Goal: Information Seeking & Learning: Get advice/opinions

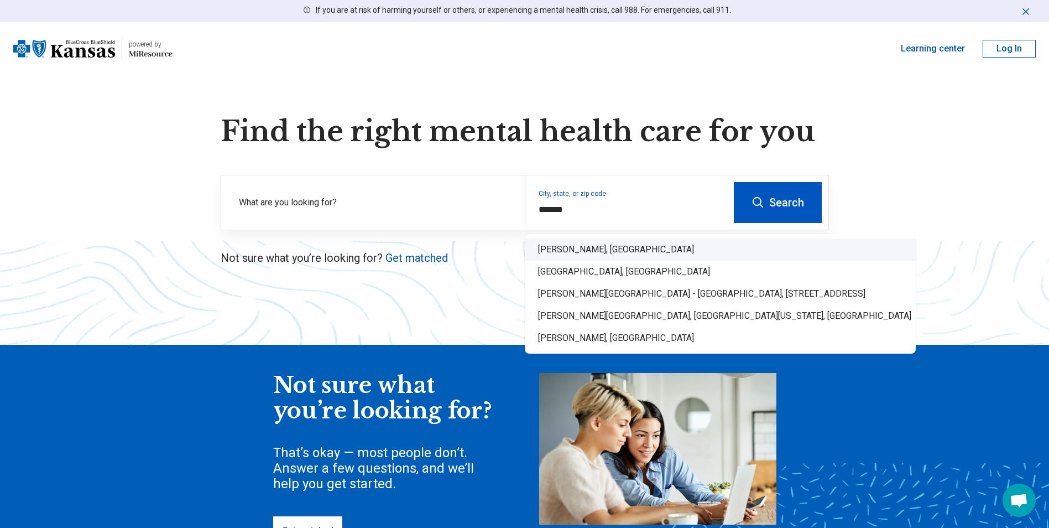
click at [622, 252] on div "[PERSON_NAME], [GEOGRAPHIC_DATA]" at bounding box center [720, 249] width 391 height 22
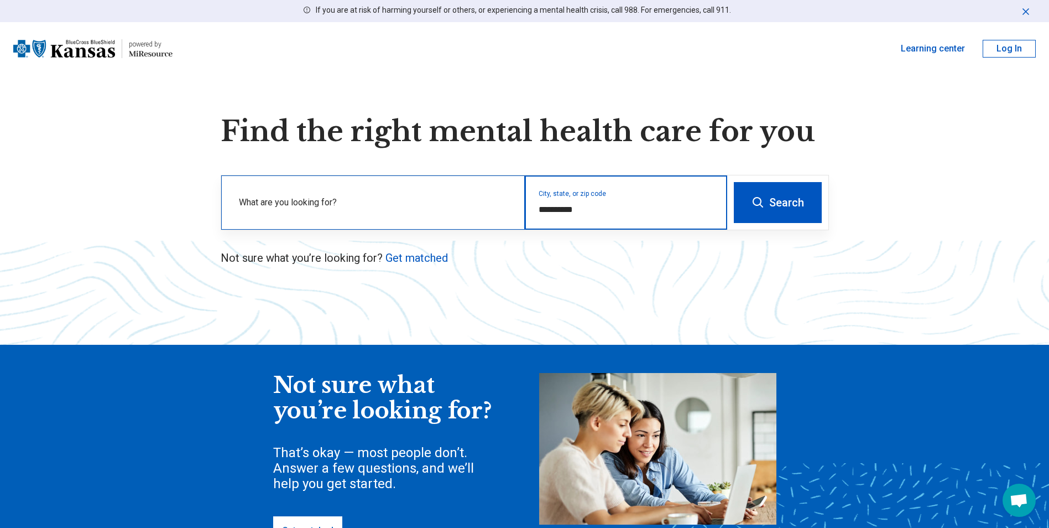
type input "**********"
click at [369, 194] on div "What are you looking for?" at bounding box center [373, 202] width 304 height 54
click at [371, 199] on div "What are you looking for?" at bounding box center [373, 202] width 304 height 54
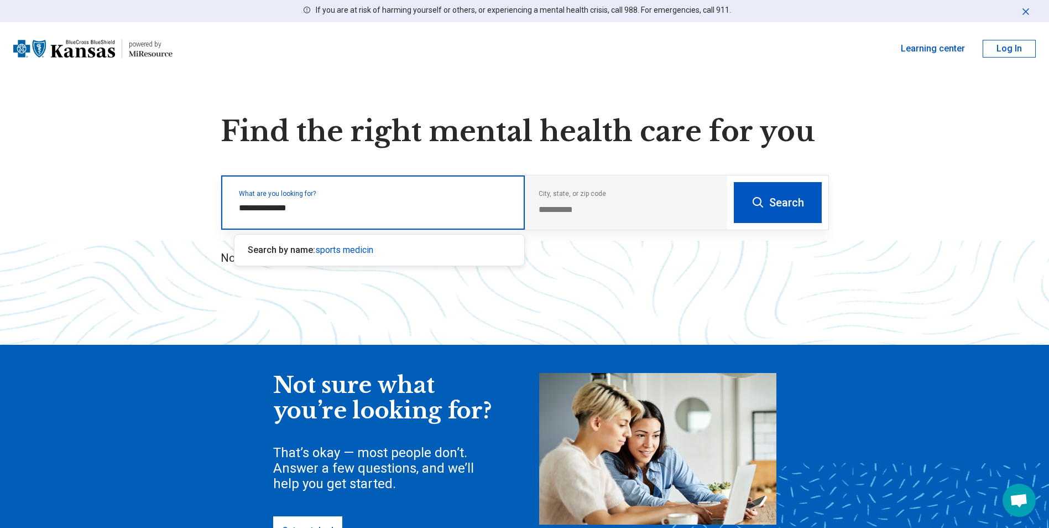
type input "**********"
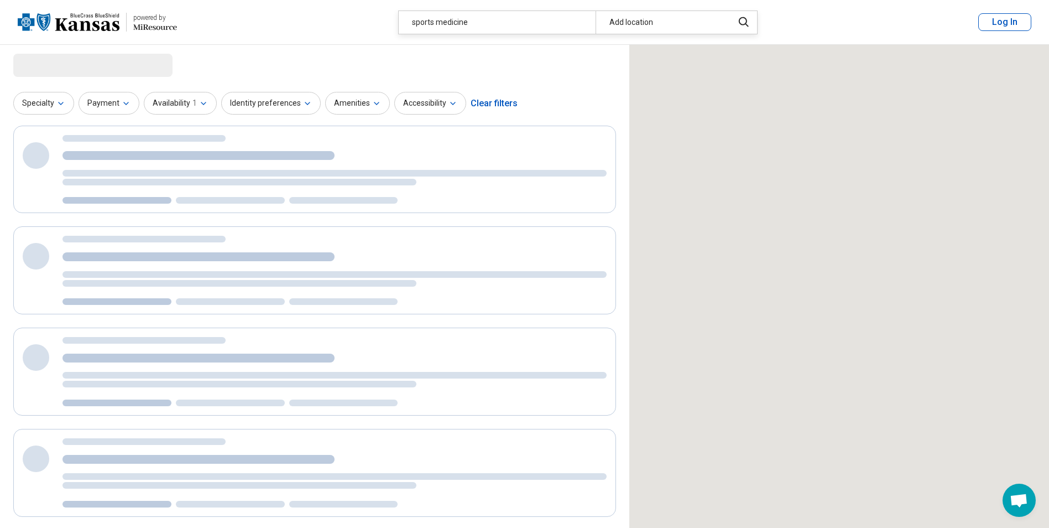
select select "***"
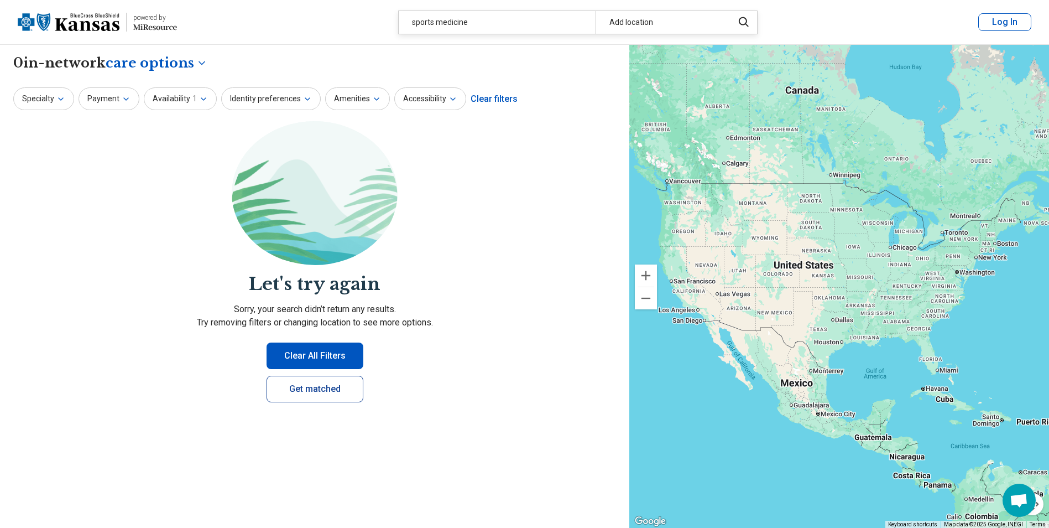
click at [325, 392] on link "Get matched" at bounding box center [315, 389] width 97 height 27
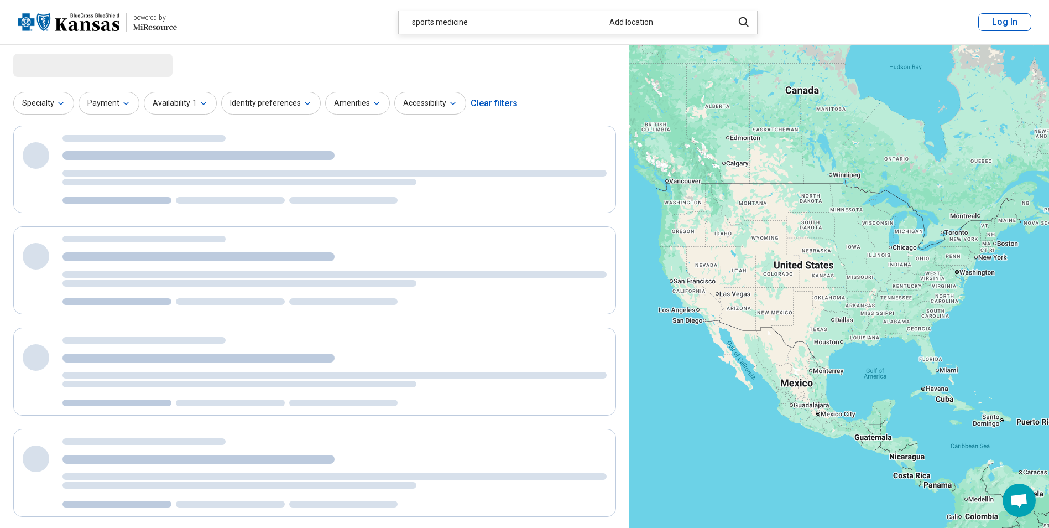
select select "***"
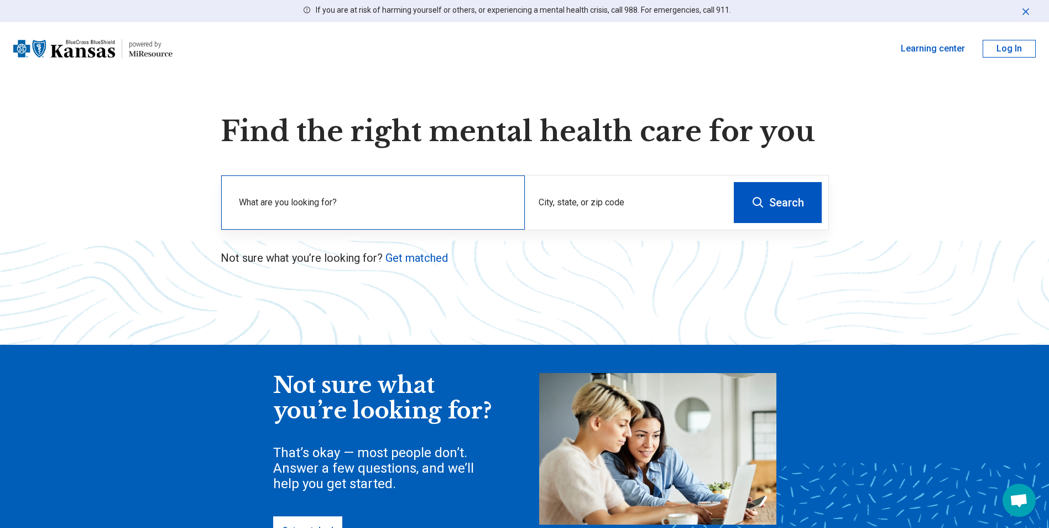
click at [310, 200] on label "What are you looking for?" at bounding box center [375, 202] width 273 height 13
click at [310, 202] on div "What are you looking for?" at bounding box center [373, 202] width 304 height 54
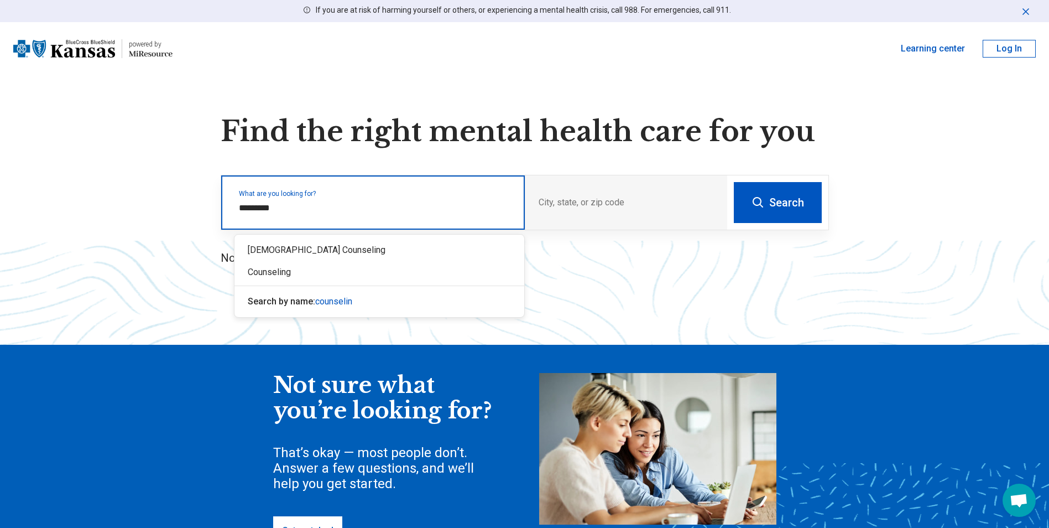
type input "**********"
click at [324, 279] on div "Counseling" at bounding box center [379, 272] width 290 height 22
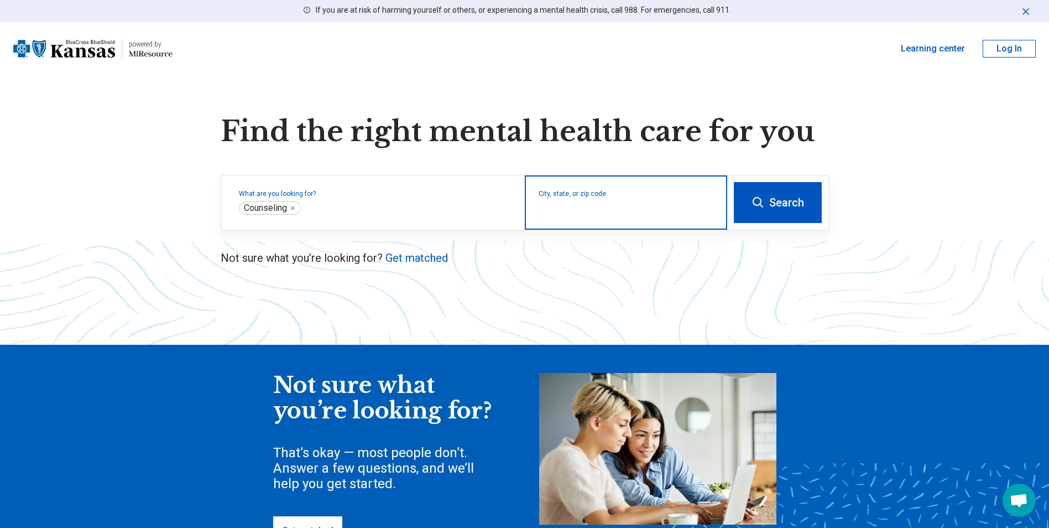
click at [555, 208] on input "City, state, or zip code" at bounding box center [626, 209] width 175 height 13
click at [556, 207] on input "City, state, or zip code" at bounding box center [626, 209] width 175 height 13
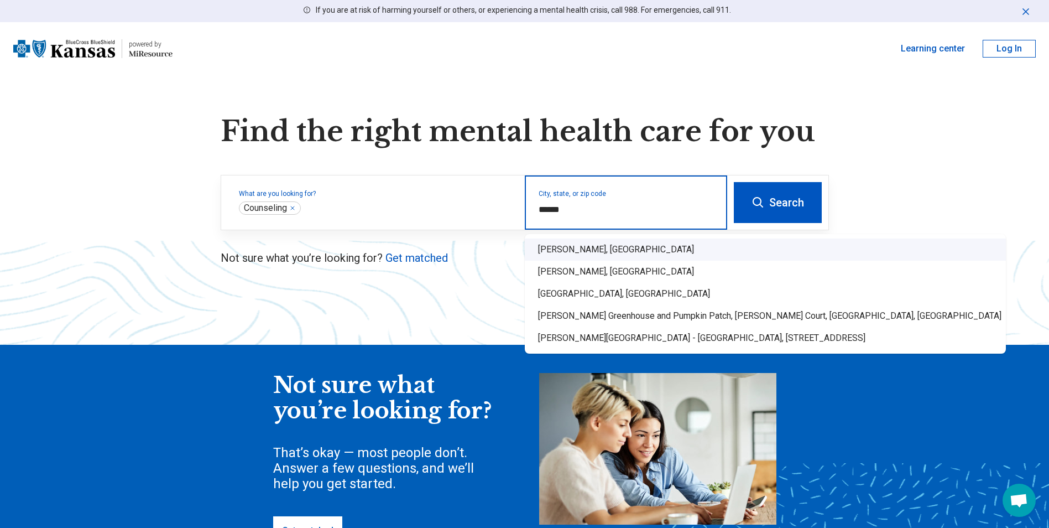
click at [571, 250] on div "Howell, MI" at bounding box center [765, 249] width 481 height 22
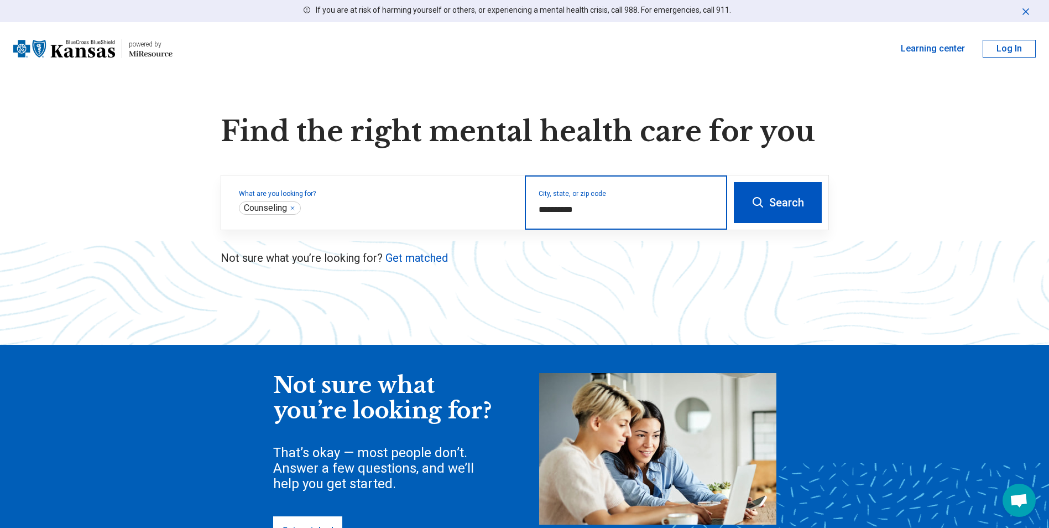
type input "**********"
click at [763, 200] on icon at bounding box center [758, 202] width 13 height 13
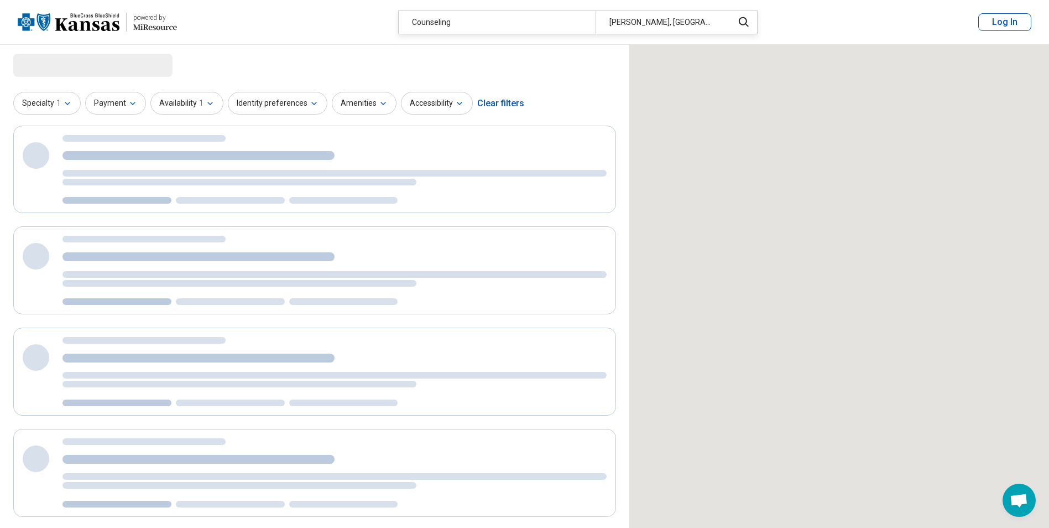
select select "***"
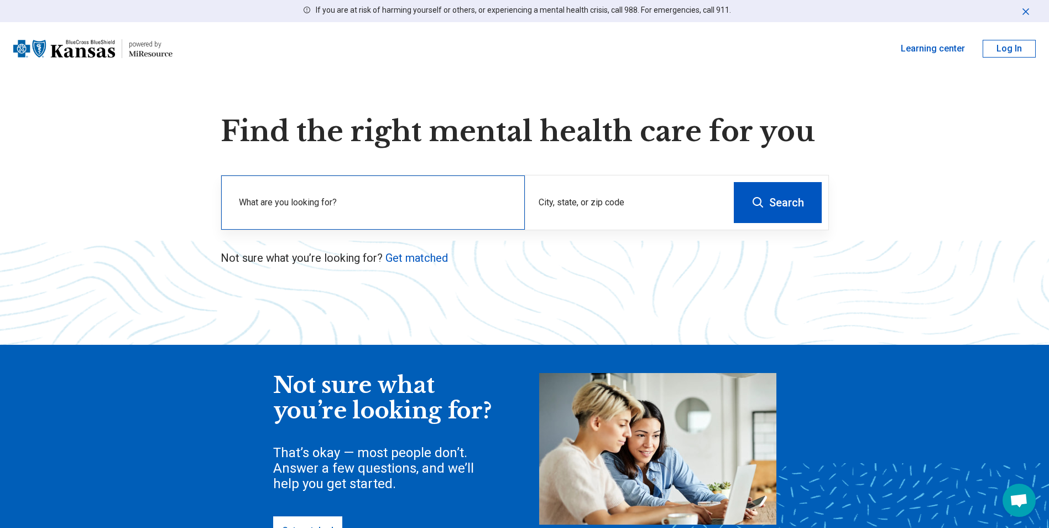
click at [373, 202] on label "What are you looking for?" at bounding box center [375, 202] width 273 height 13
drag, startPoint x: 543, startPoint y: 197, endPoint x: 549, endPoint y: 196, distance: 6.7
click at [543, 197] on div "City, state, or zip code" at bounding box center [626, 202] width 202 height 54
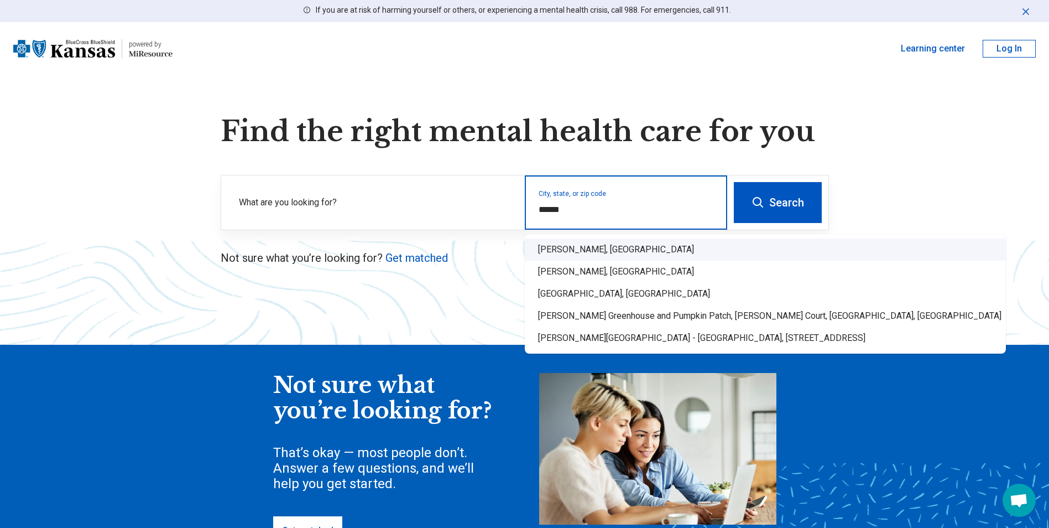
click at [570, 248] on div "Howell, MI" at bounding box center [765, 249] width 481 height 22
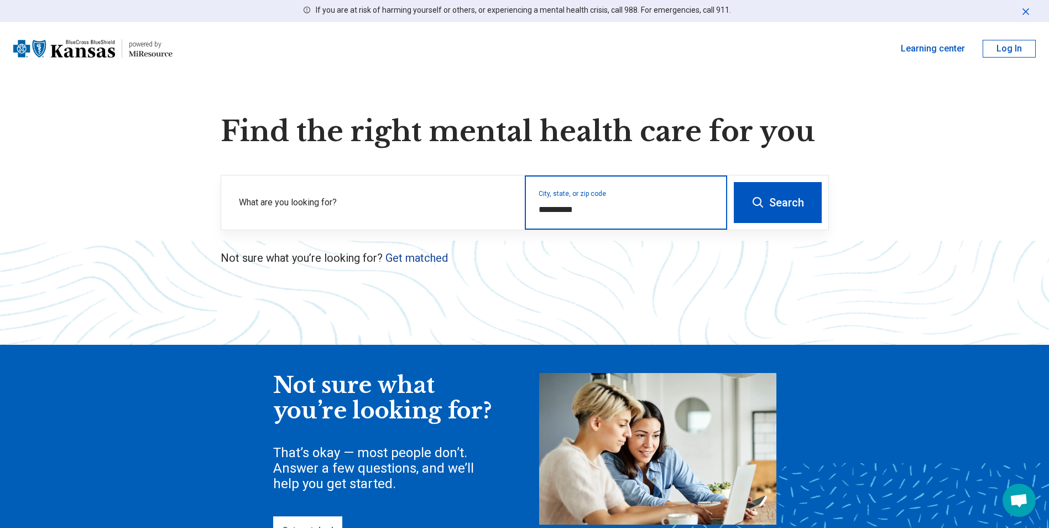
type input "**********"
click at [431, 259] on link "Get matched" at bounding box center [416, 257] width 62 height 13
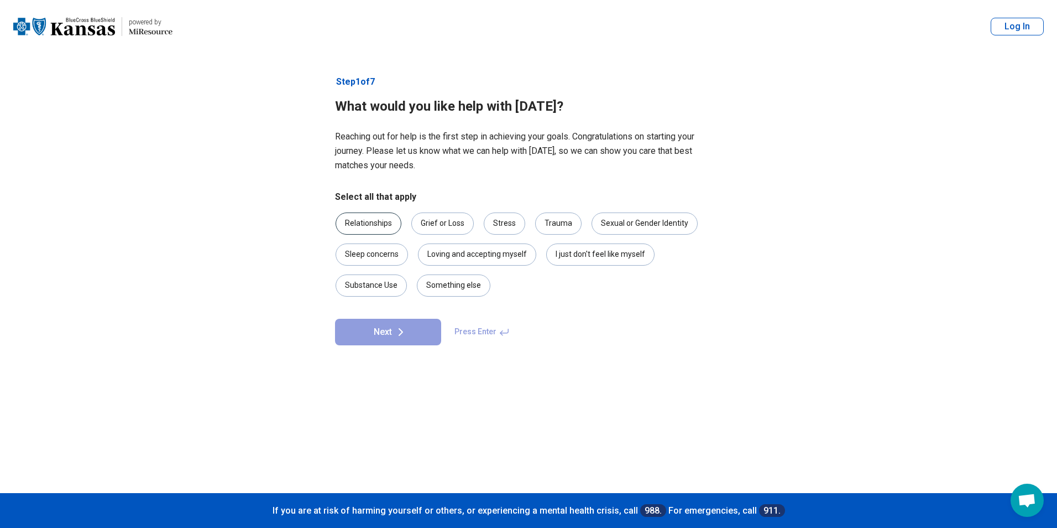
click at [388, 223] on div "Relationships" at bounding box center [369, 223] width 66 height 22
click at [458, 223] on div "Grief or Loss" at bounding box center [442, 223] width 62 height 22
click at [508, 223] on div "Stress" at bounding box center [504, 223] width 41 height 22
click at [551, 225] on div "Trauma" at bounding box center [558, 223] width 46 height 22
click at [415, 332] on button "Next" at bounding box center [388, 332] width 106 height 27
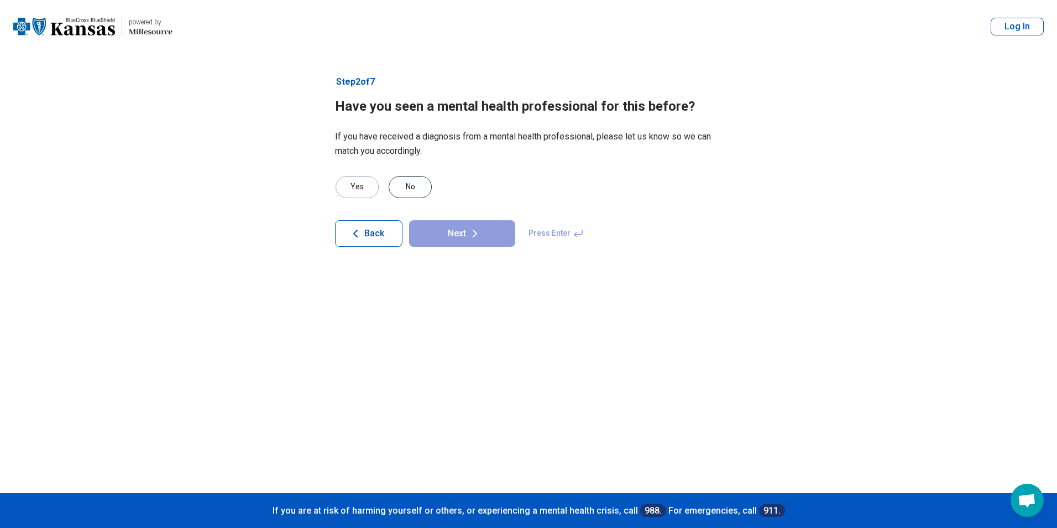
click at [408, 186] on div "No" at bounding box center [410, 187] width 43 height 22
click at [447, 230] on button "Next" at bounding box center [462, 233] width 106 height 27
click at [415, 185] on div "No" at bounding box center [410, 187] width 43 height 22
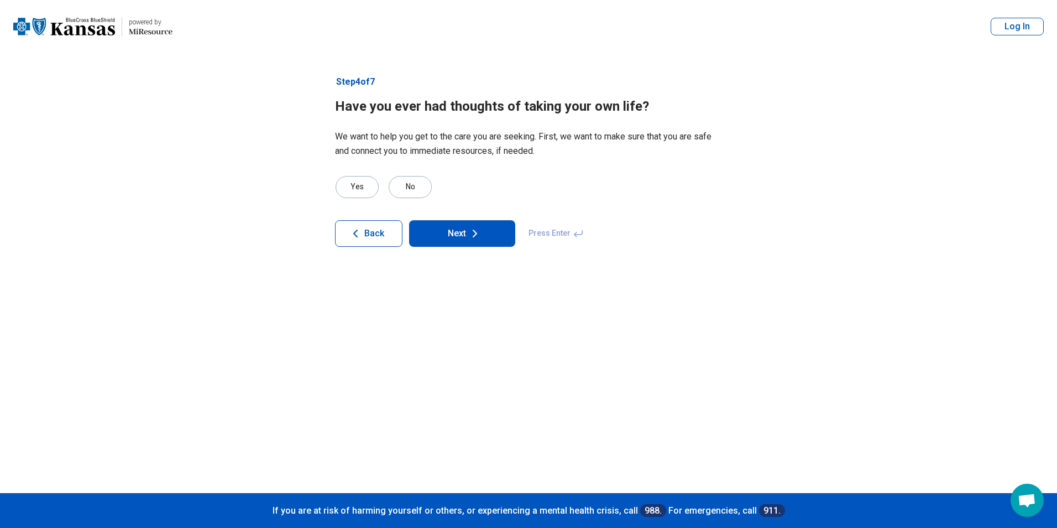
click at [458, 228] on button "Next" at bounding box center [462, 233] width 106 height 27
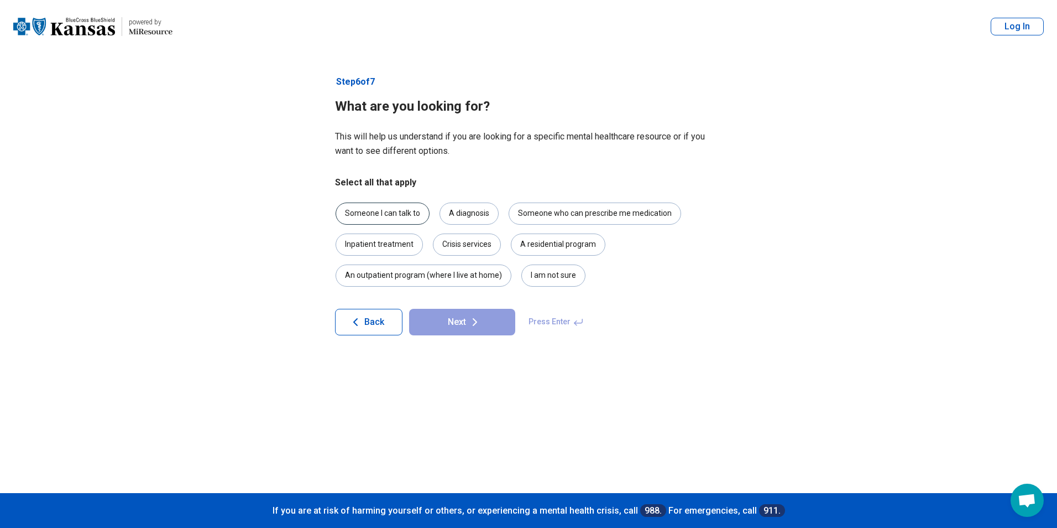
click at [411, 215] on div "Someone I can talk to" at bounding box center [383, 213] width 94 height 22
click at [455, 320] on button "Next" at bounding box center [462, 322] width 106 height 27
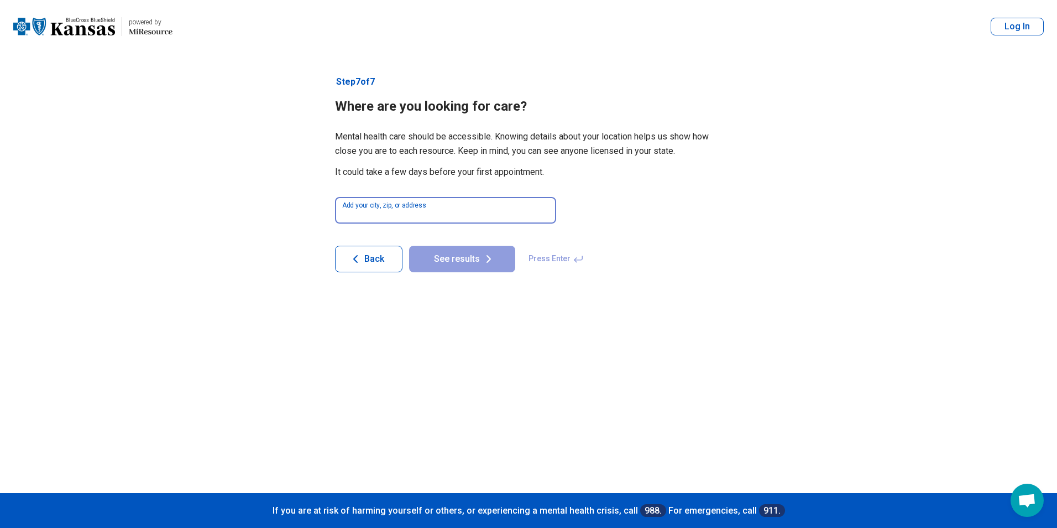
click at [483, 213] on input at bounding box center [445, 210] width 221 height 27
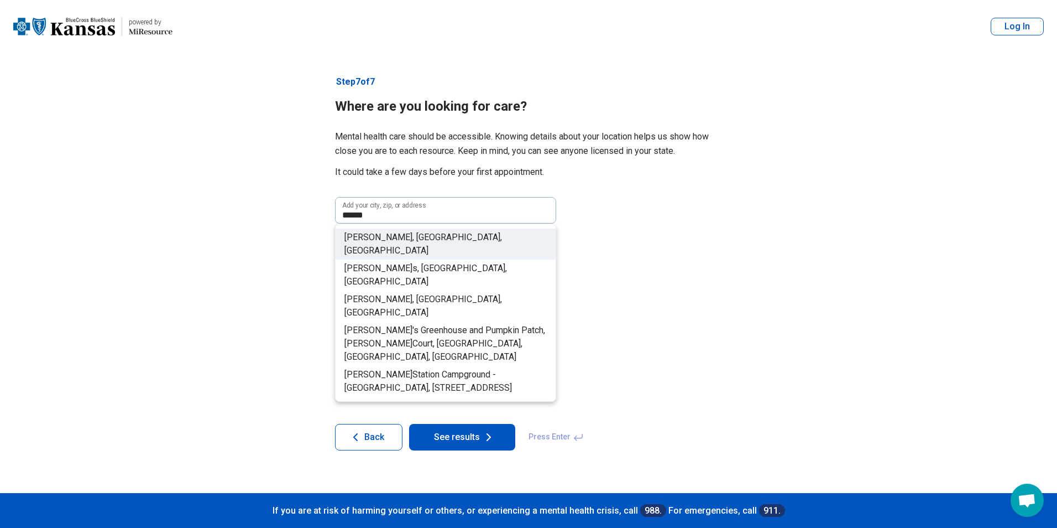
click at [388, 236] on span ", MI, USA" at bounding box center [424, 244] width 158 height 24
type input "**********"
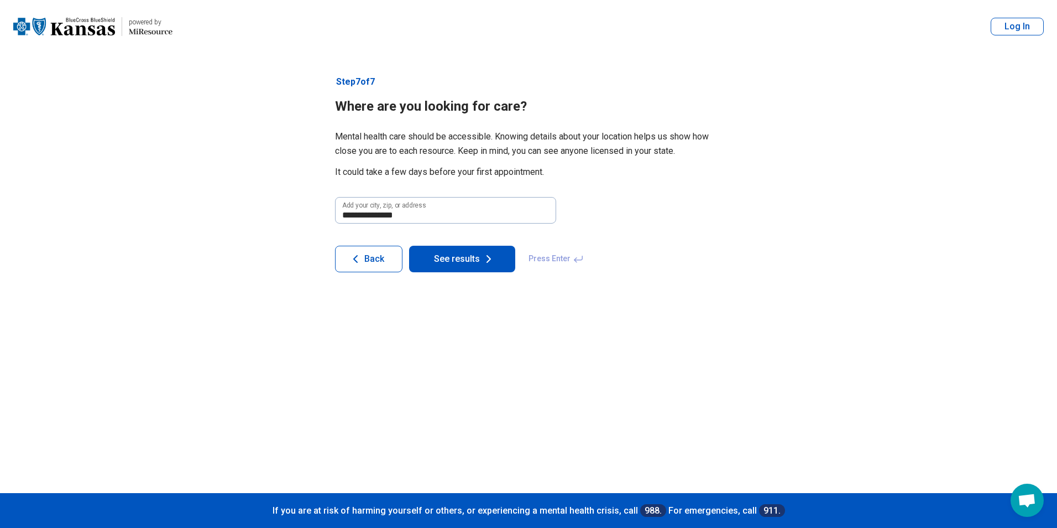
click at [467, 262] on button "See results" at bounding box center [462, 259] width 106 height 27
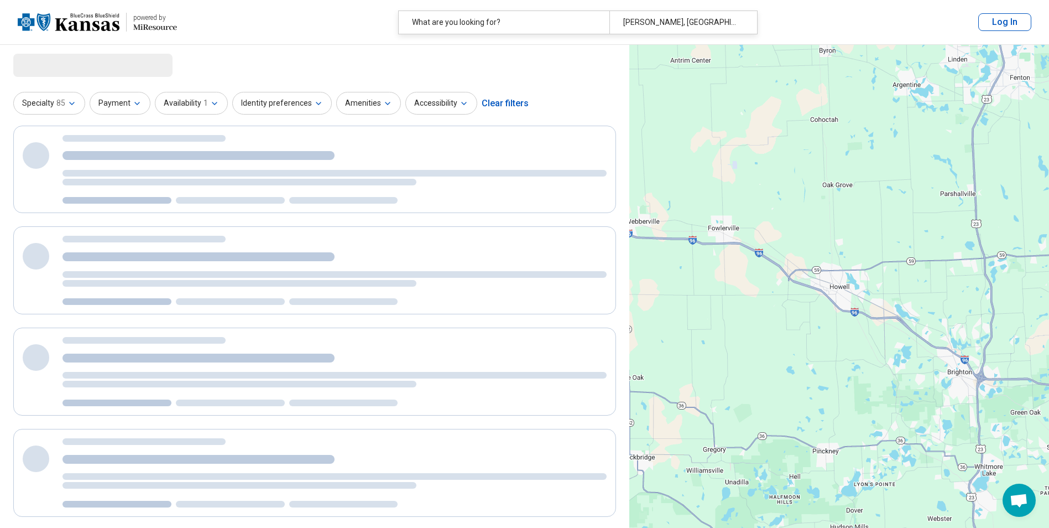
select select "***"
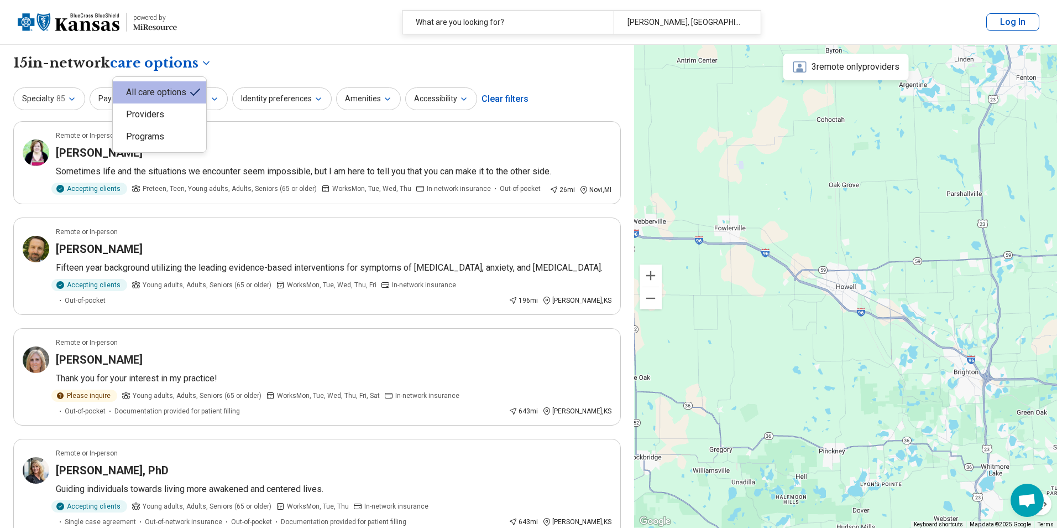
click at [170, 88] on div "All care options" at bounding box center [159, 92] width 93 height 22
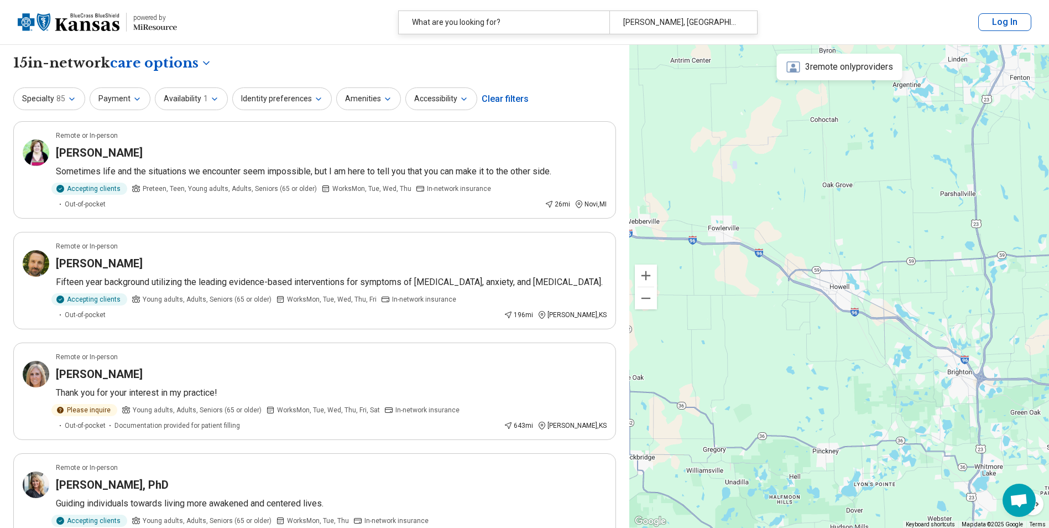
click at [1012, 24] on button "Log In" at bounding box center [1004, 22] width 53 height 18
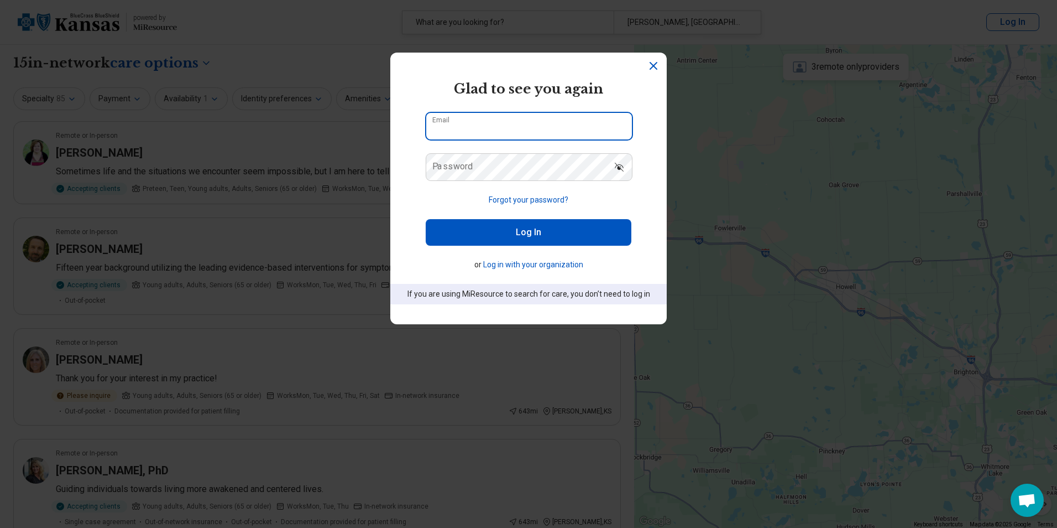
click at [540, 127] on input "Email" at bounding box center [529, 126] width 206 height 27
click at [539, 127] on input "Email" at bounding box center [529, 126] width 206 height 27
type input "**********"
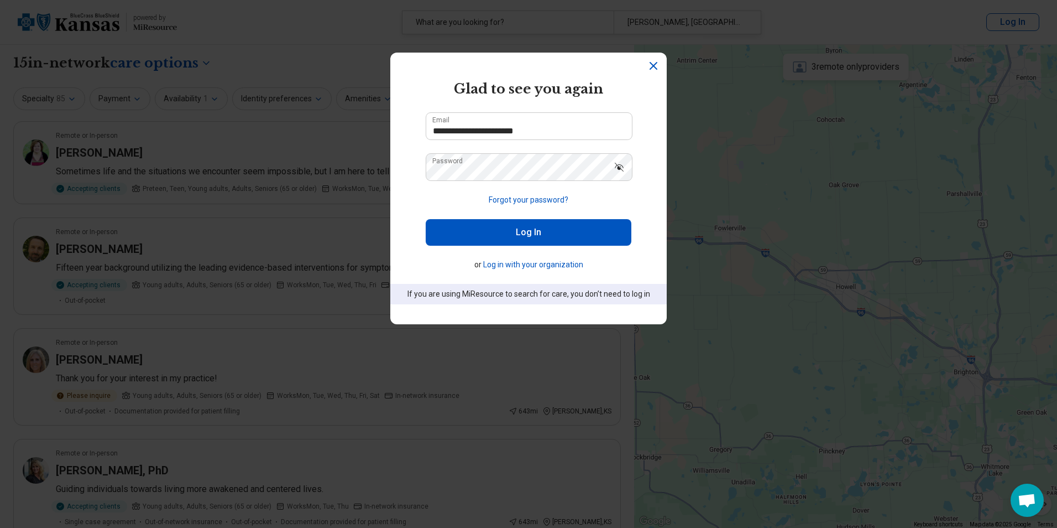
click at [574, 231] on button "Log In" at bounding box center [529, 232] width 206 height 27
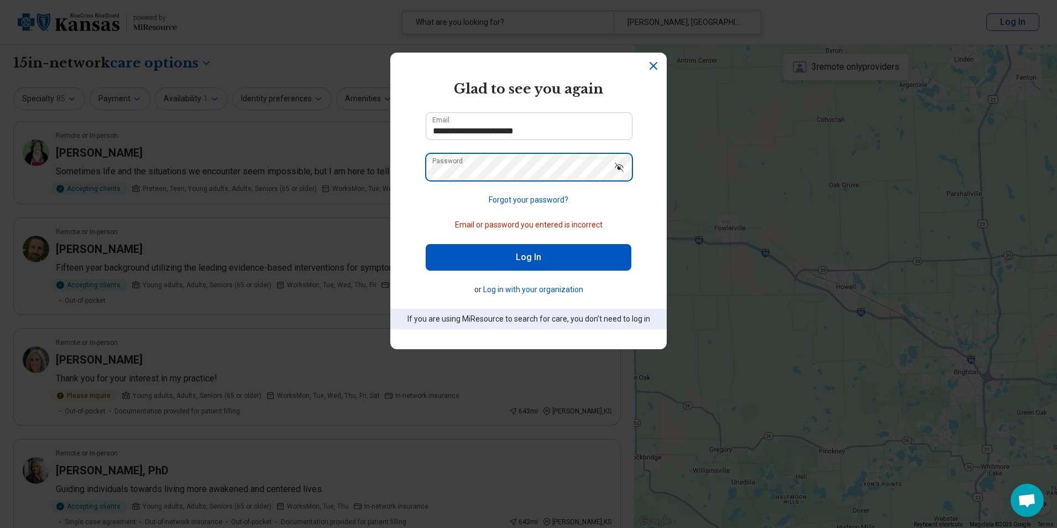
click at [259, 170] on div "**********" at bounding box center [528, 264] width 1057 height 528
click at [632, 186] on section "**********" at bounding box center [528, 201] width 277 height 296
click at [621, 168] on icon "Show password" at bounding box center [619, 166] width 11 height 11
click at [555, 260] on button "Log In" at bounding box center [529, 257] width 206 height 27
click at [622, 222] on p "Email or password you entered is incorrect" at bounding box center [529, 225] width 206 height 12
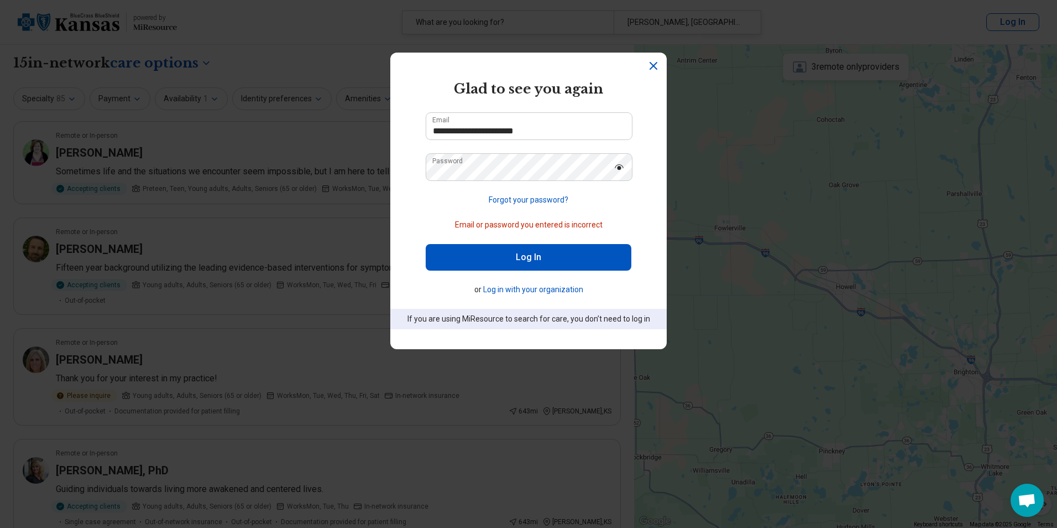
click at [651, 61] on icon "Dismiss" at bounding box center [653, 65] width 13 height 13
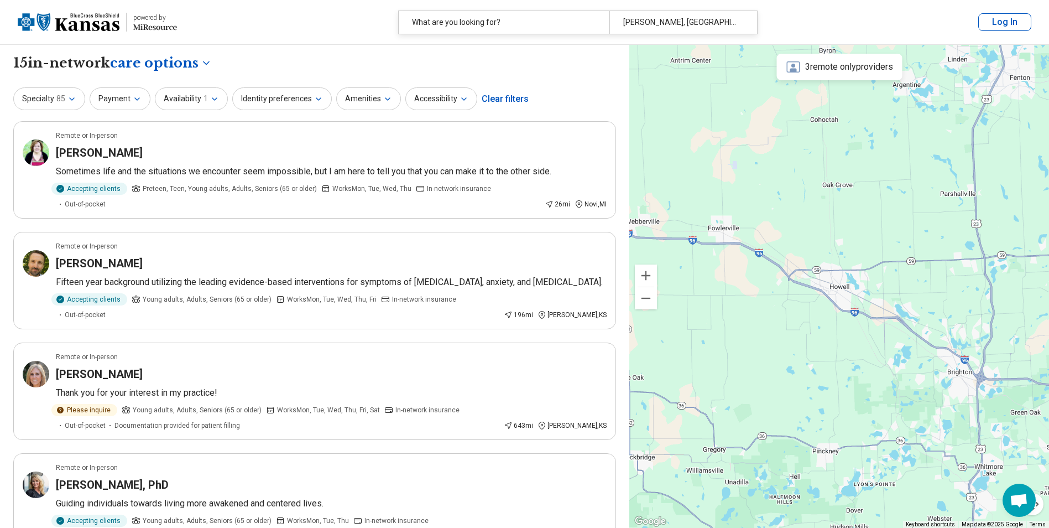
click at [1001, 28] on button "Log In" at bounding box center [1004, 22] width 53 height 18
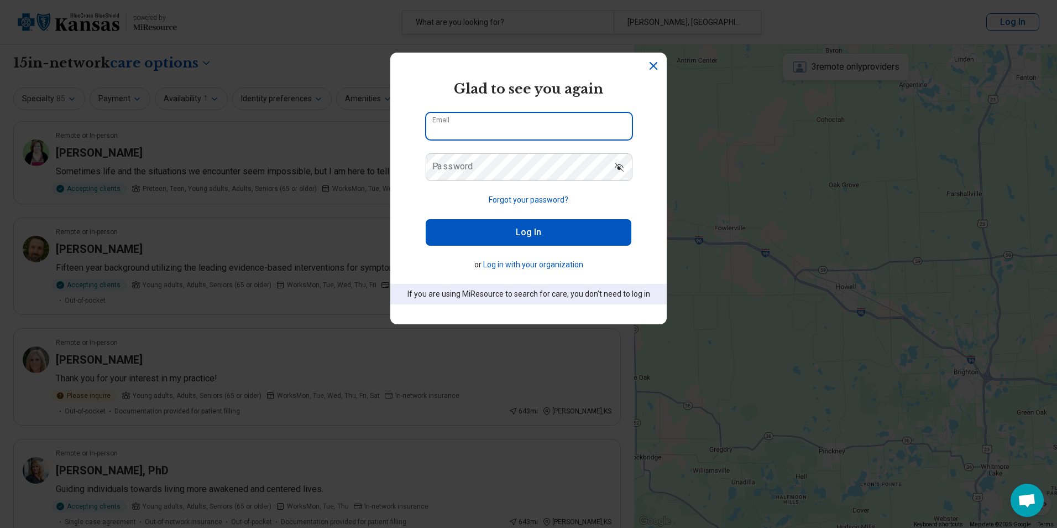
click at [540, 127] on input "Email" at bounding box center [529, 126] width 206 height 27
type input "**********"
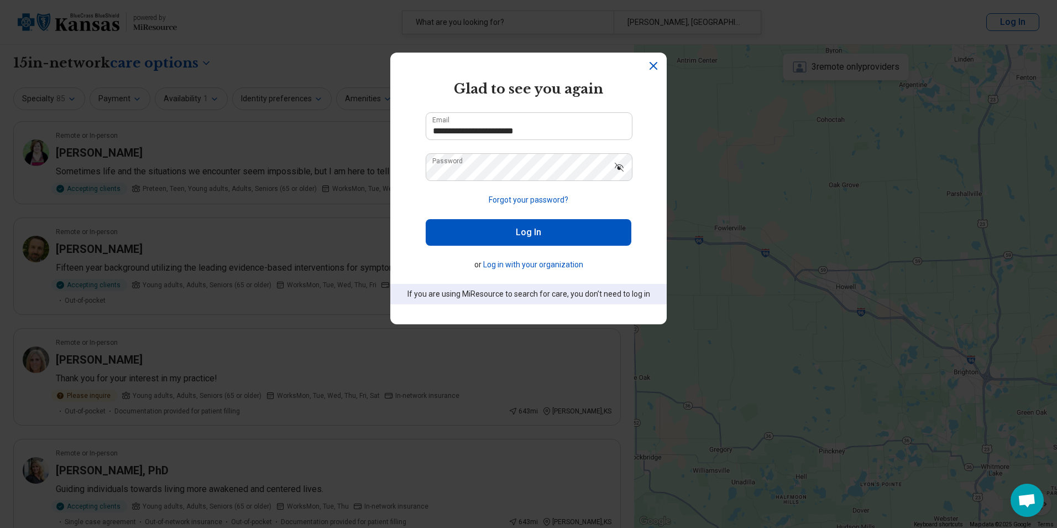
click at [524, 243] on button "Log In" at bounding box center [529, 232] width 206 height 27
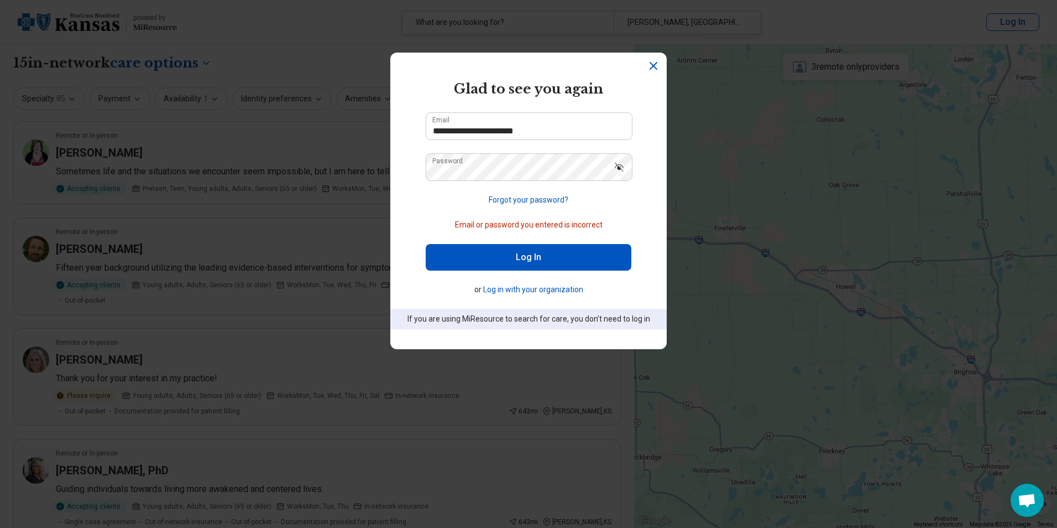
click at [534, 289] on button "Log in with your organization" at bounding box center [533, 290] width 100 height 12
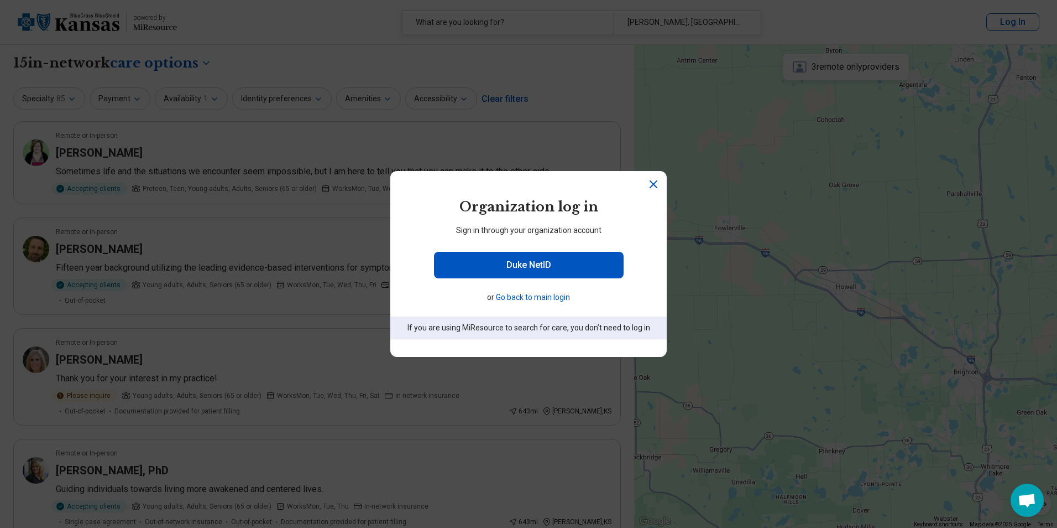
click at [649, 185] on icon "Close" at bounding box center [653, 184] width 13 height 13
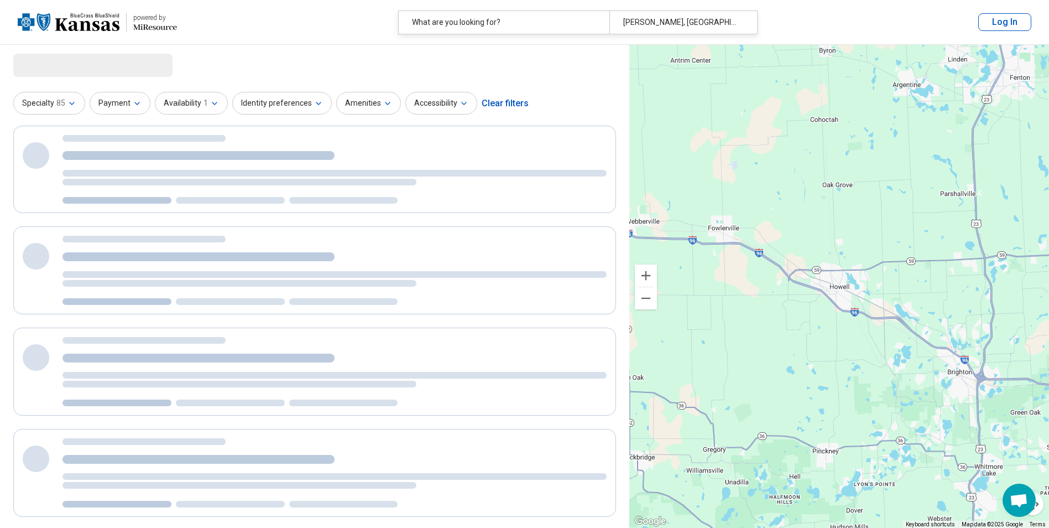
select select "***"
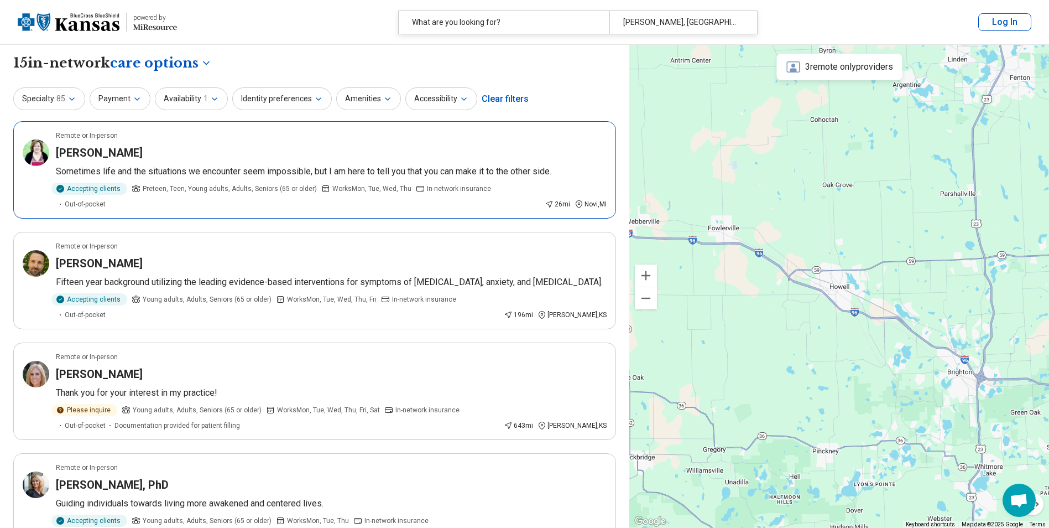
click at [445, 169] on p "Sometimes life and the situations we encounter seem impossible, but I am here t…" at bounding box center [331, 171] width 551 height 13
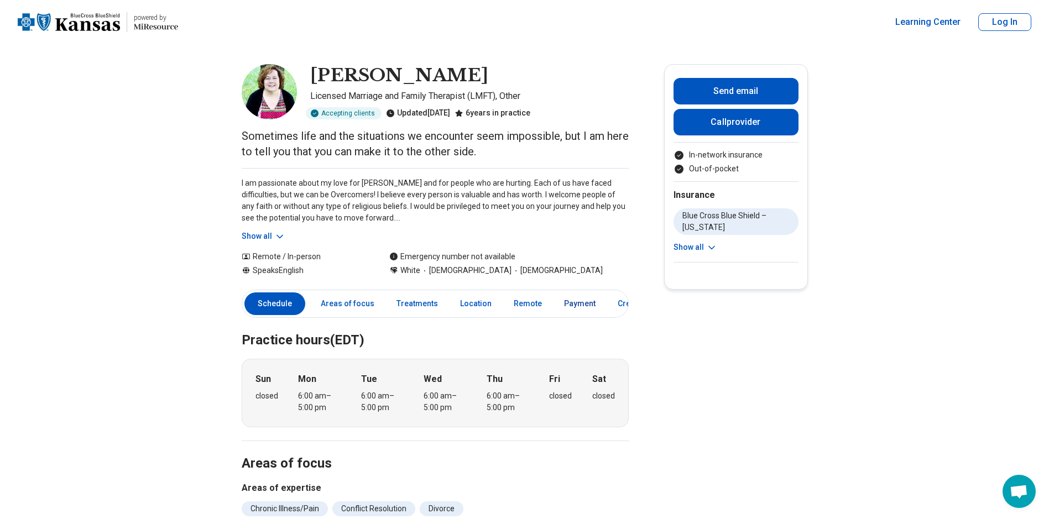
click at [572, 300] on link "Payment" at bounding box center [579, 304] width 45 height 23
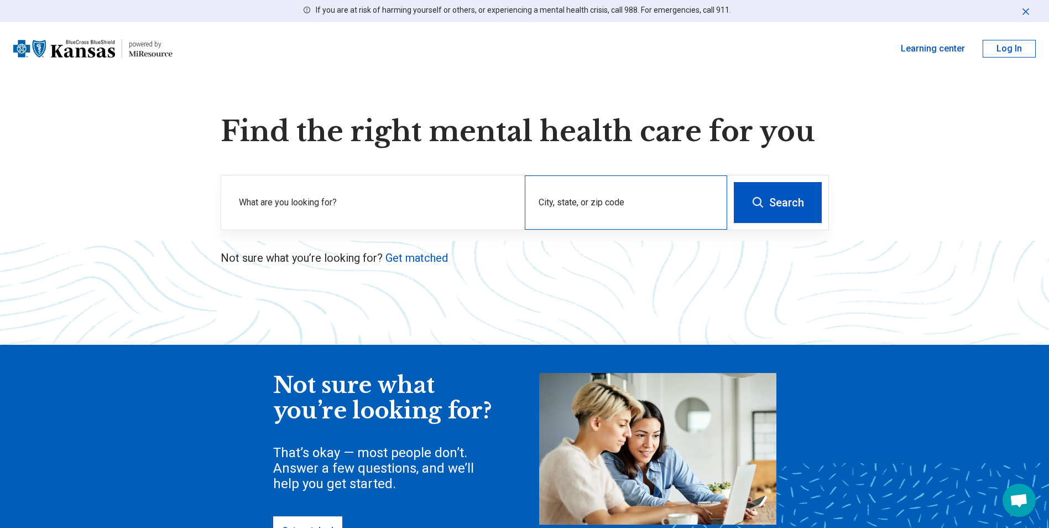
click at [559, 196] on div "City, state, or zip code" at bounding box center [626, 202] width 202 height 54
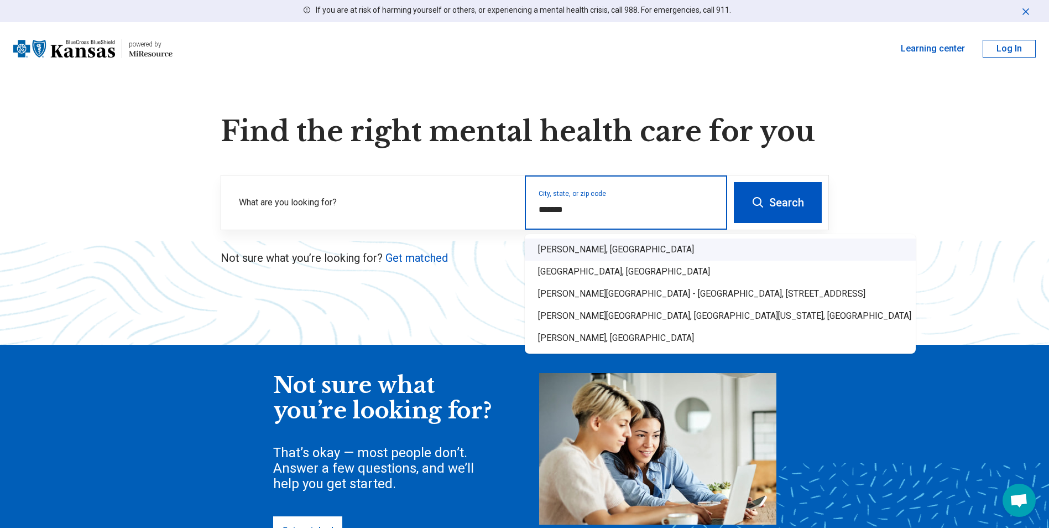
click at [592, 256] on div "Howell, MI" at bounding box center [720, 249] width 391 height 22
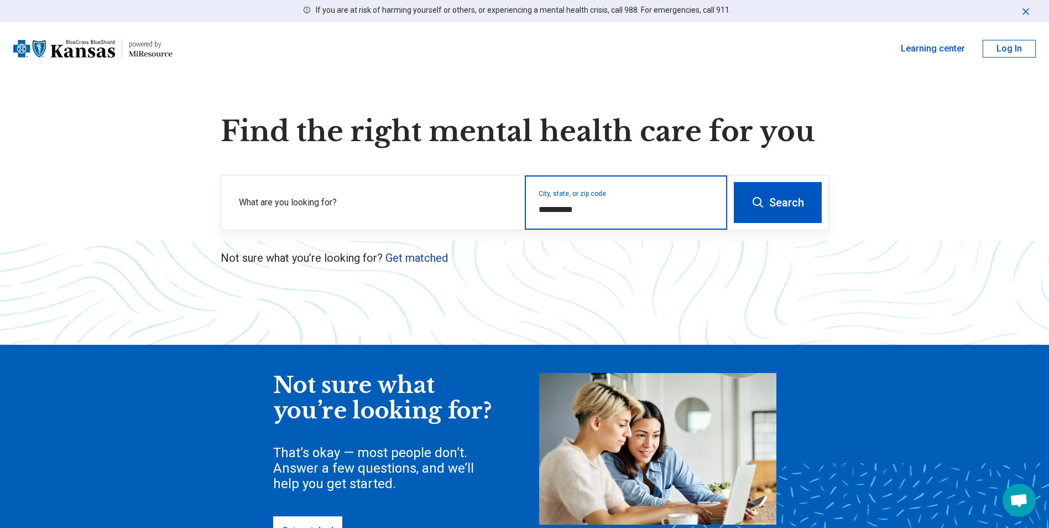
type input "**********"
click at [416, 259] on link "Get matched" at bounding box center [416, 257] width 62 height 13
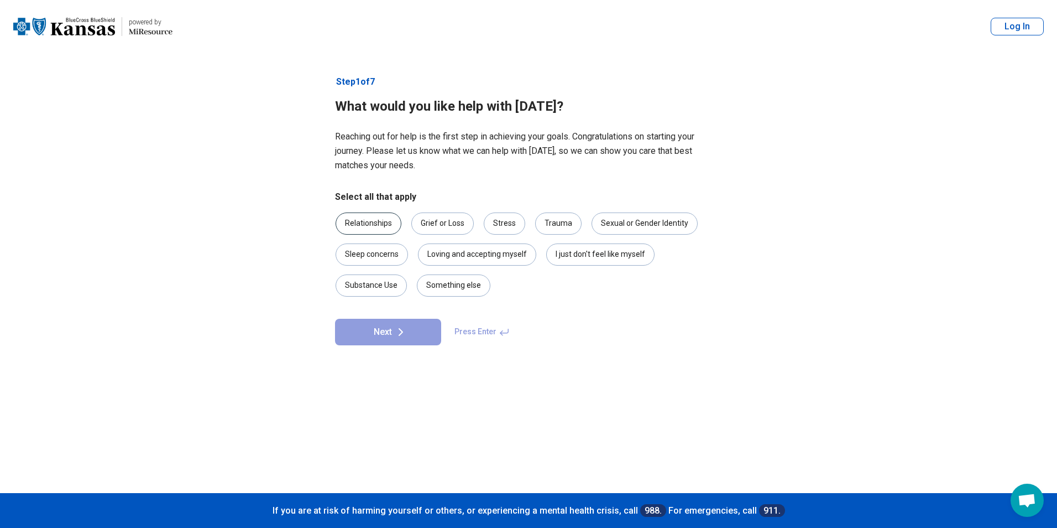
click at [384, 229] on div "Relationships" at bounding box center [369, 223] width 66 height 22
click at [452, 225] on div "Grief or Loss" at bounding box center [442, 223] width 62 height 22
click at [497, 222] on div "Stress" at bounding box center [504, 223] width 41 height 22
click at [545, 223] on div "Trauma" at bounding box center [558, 223] width 46 height 22
click at [388, 334] on button "Next" at bounding box center [388, 332] width 106 height 27
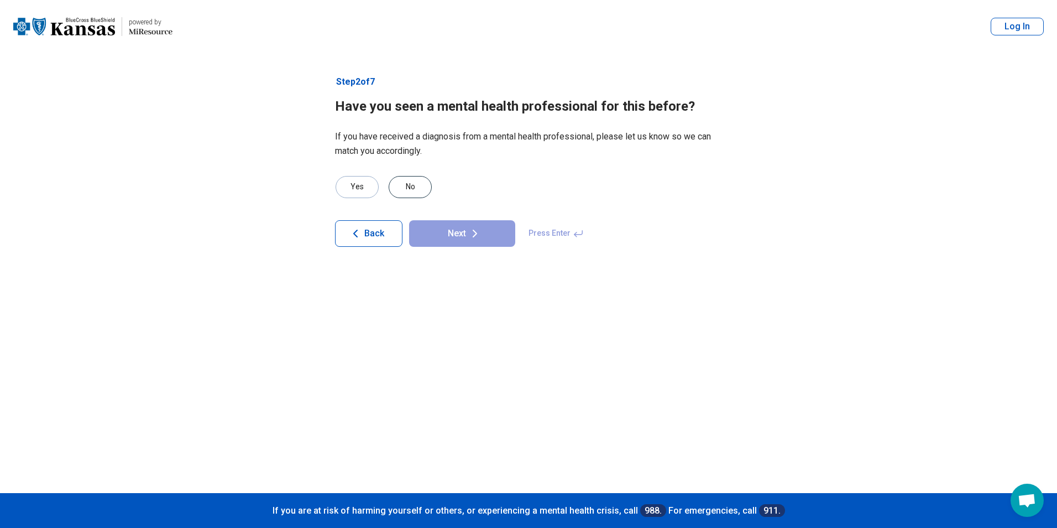
click at [405, 191] on div "No" at bounding box center [410, 187] width 43 height 22
click at [430, 230] on button "Next" at bounding box center [462, 233] width 106 height 27
click at [417, 181] on div "No" at bounding box center [410, 187] width 43 height 22
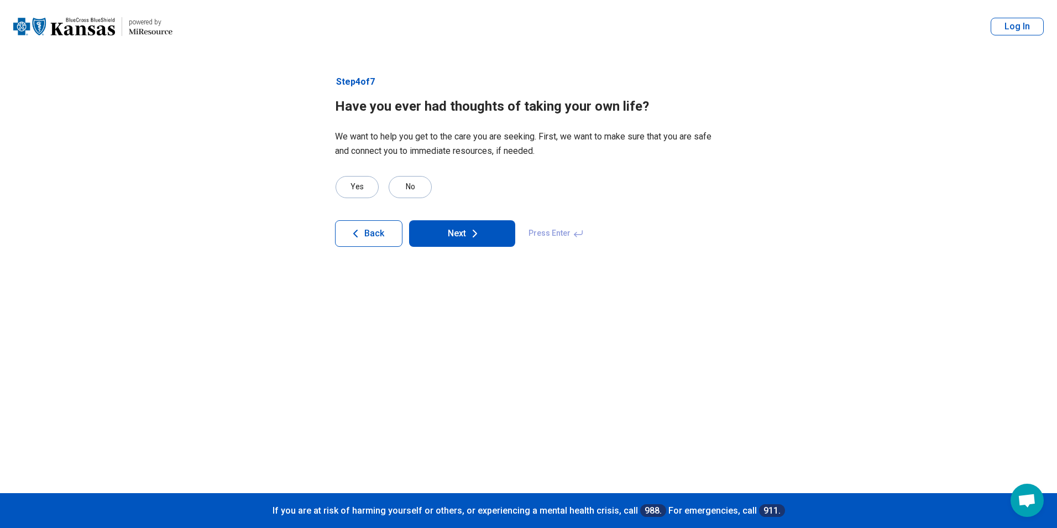
click at [458, 230] on button "Next" at bounding box center [462, 233] width 106 height 27
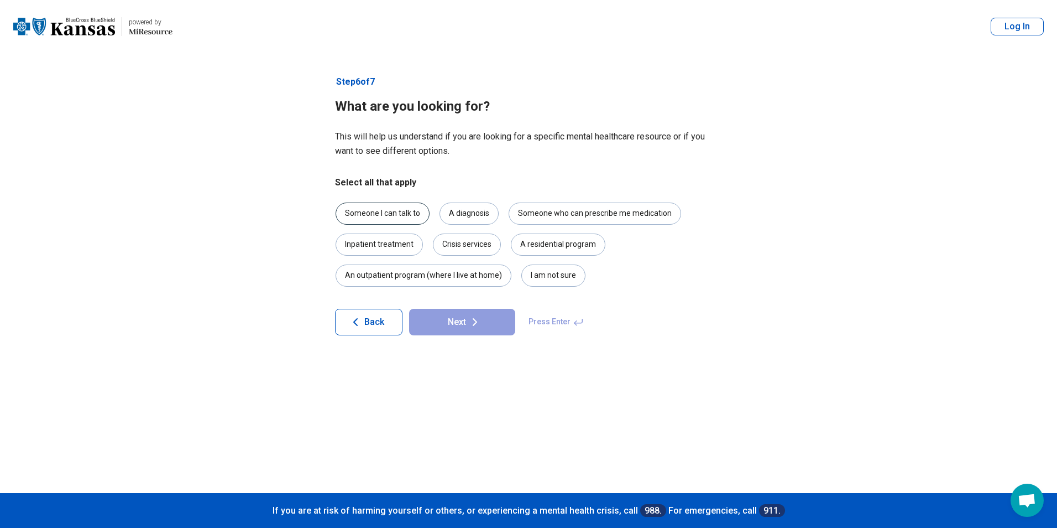
click at [409, 210] on div "Someone I can talk to" at bounding box center [383, 213] width 94 height 22
click at [440, 327] on button "Next" at bounding box center [462, 322] width 106 height 27
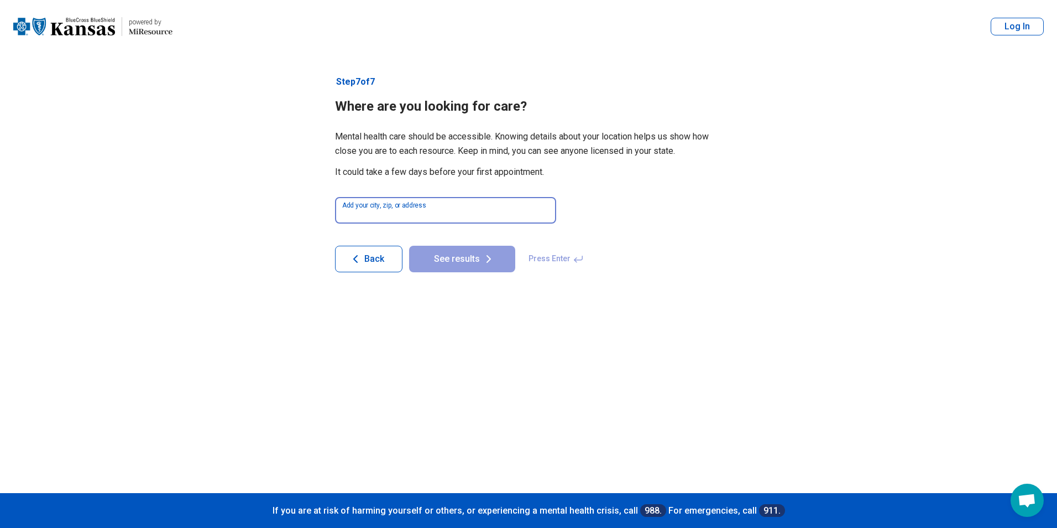
click at [418, 220] on input at bounding box center [445, 210] width 221 height 27
click at [418, 218] on input at bounding box center [445, 210] width 221 height 27
click at [419, 215] on input at bounding box center [445, 210] width 221 height 27
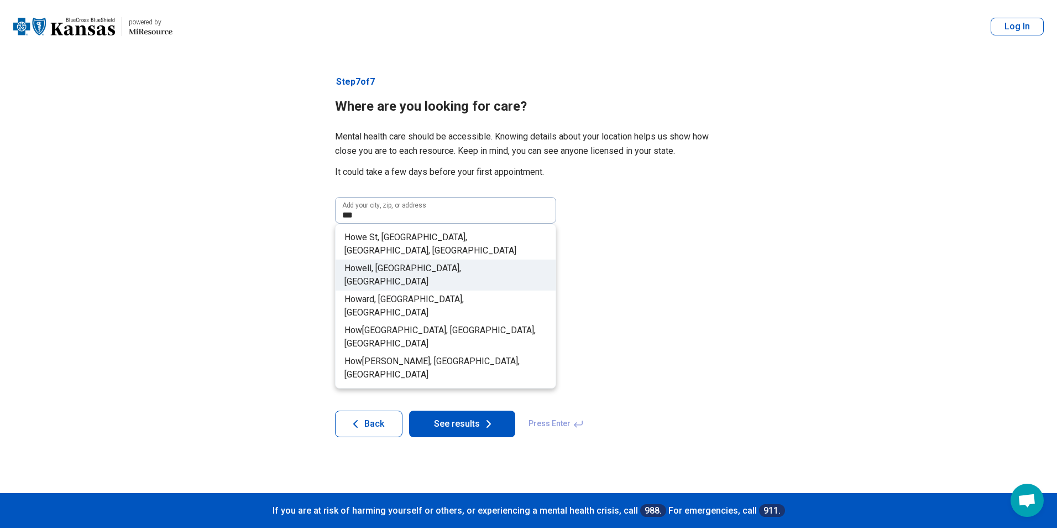
click at [410, 259] on li "How ell, MI, USA" at bounding box center [446, 274] width 220 height 31
type input "**********"
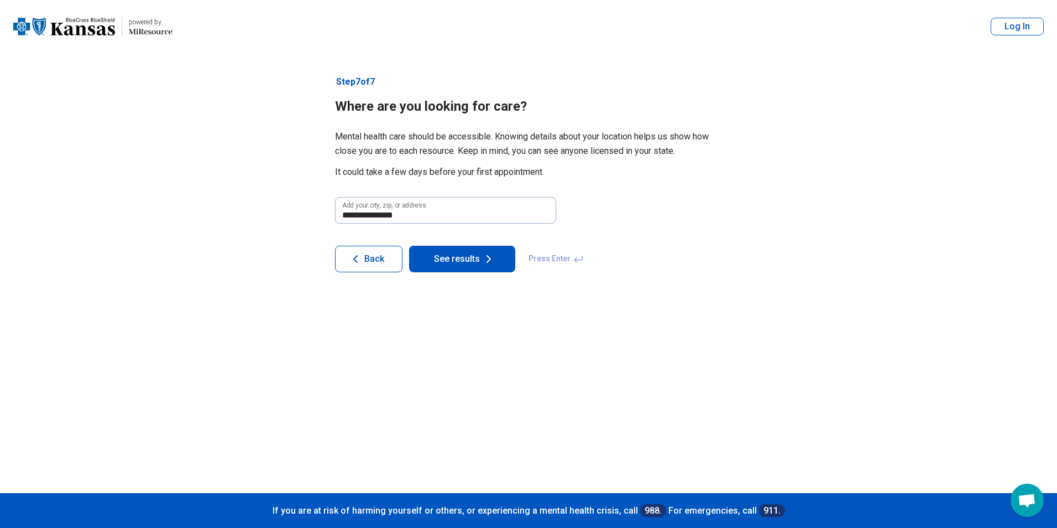
click at [453, 260] on button "See results" at bounding box center [462, 259] width 106 height 27
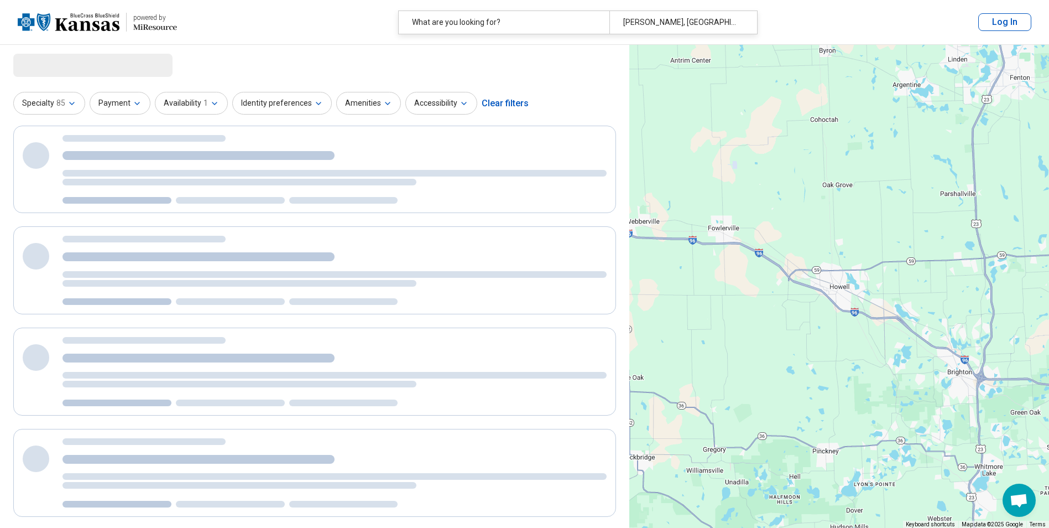
select select "***"
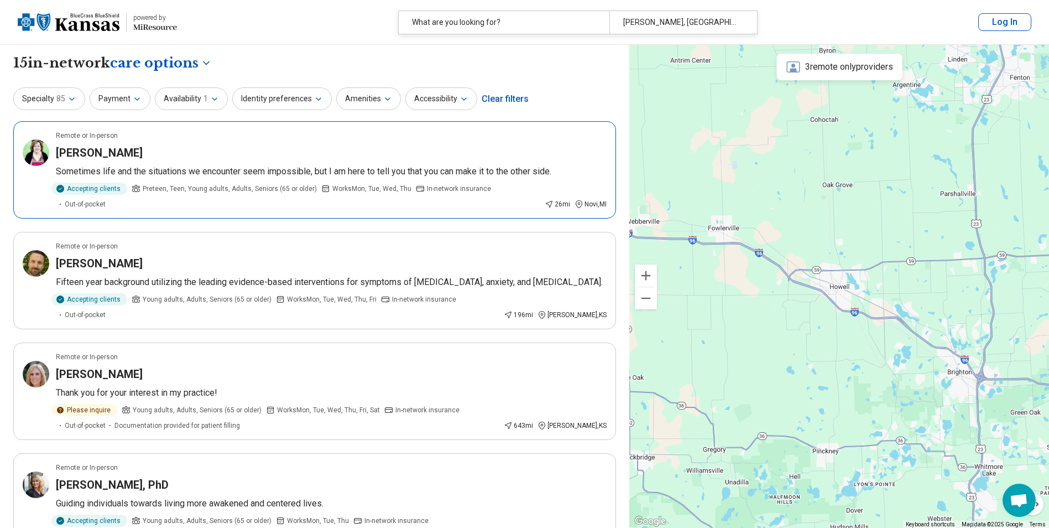
click at [427, 165] on p "Sometimes life and the situations we encounter seem impossible, but I am here t…" at bounding box center [331, 171] width 551 height 13
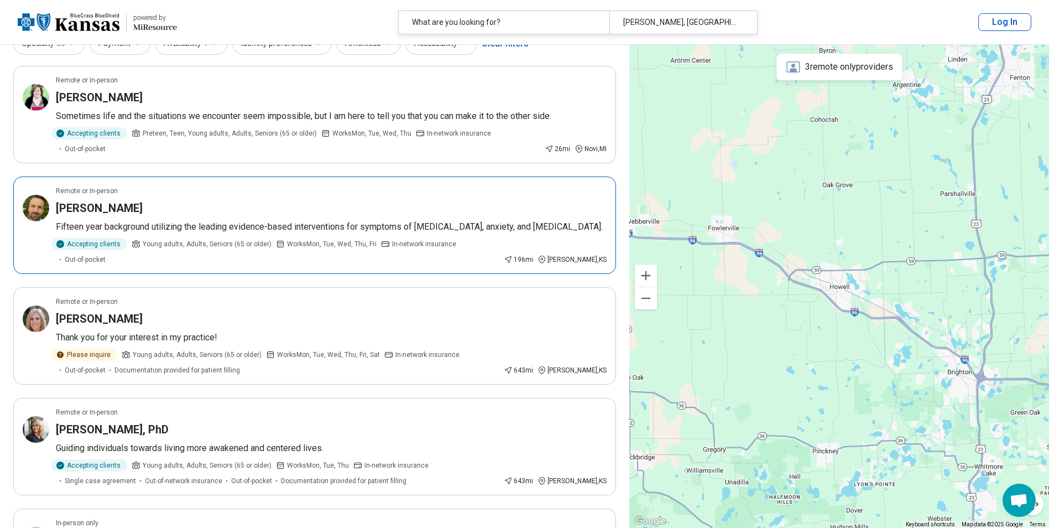
click at [289, 220] on p "Fifteen year background utilizing the leading evidence-based interventions for …" at bounding box center [331, 226] width 551 height 13
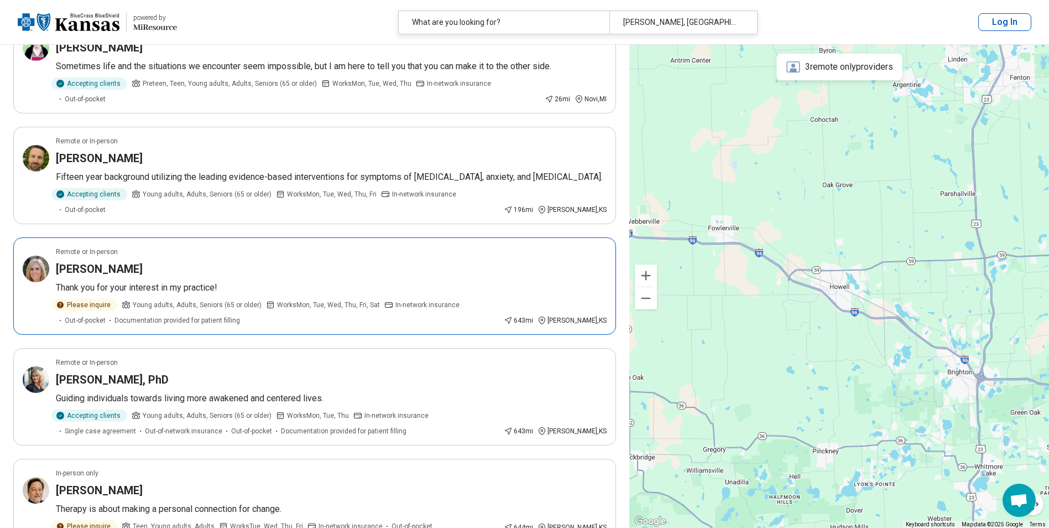
scroll to position [277, 0]
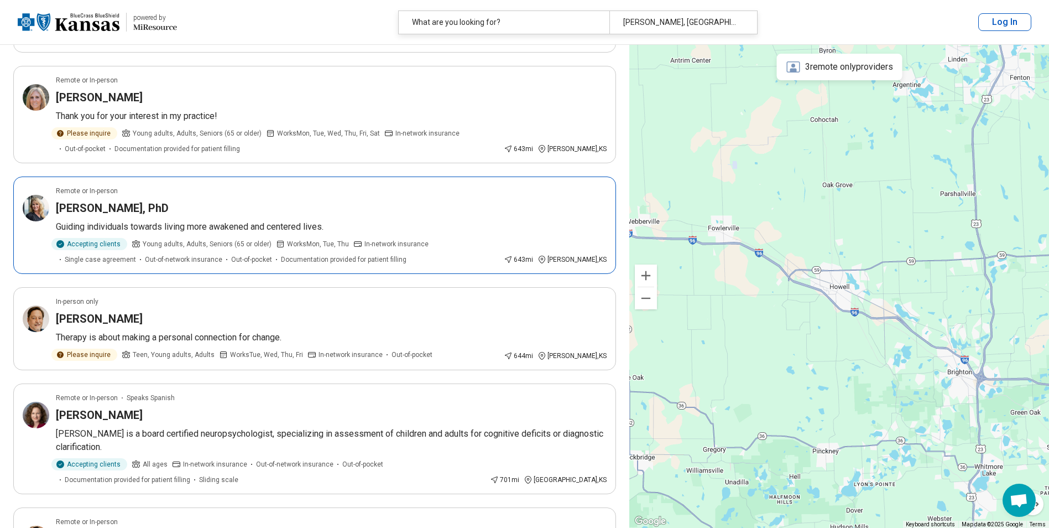
click at [108, 176] on article "Remote or In-person Barrie Arachtingi, PhD Guiding individuals towards living m…" at bounding box center [314, 224] width 603 height 97
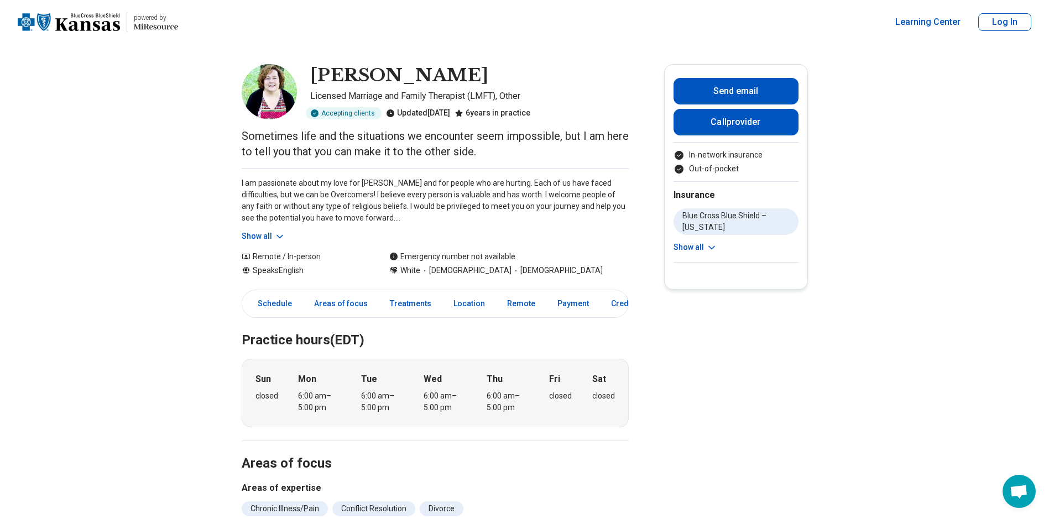
click at [703, 251] on button "Show all" at bounding box center [696, 248] width 44 height 12
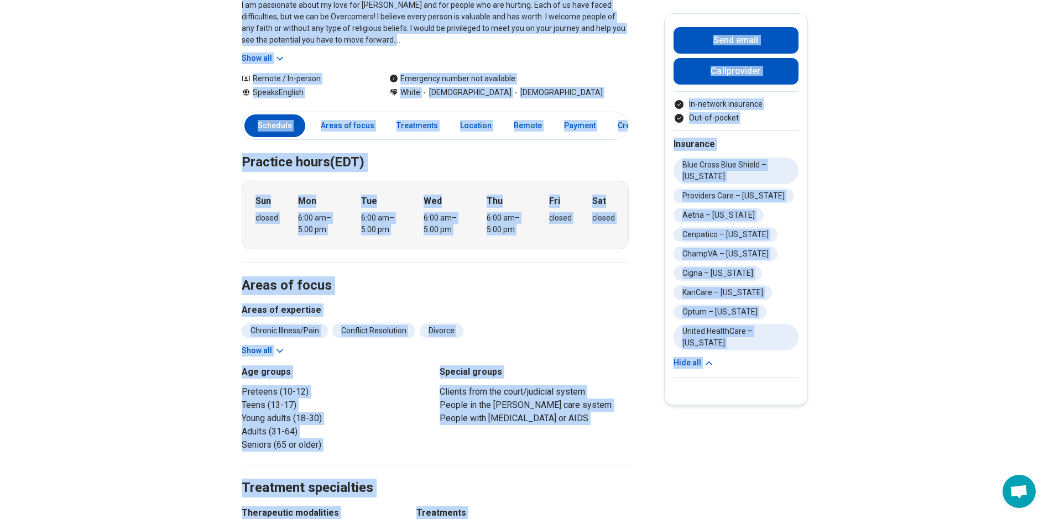
scroll to position [289, 0]
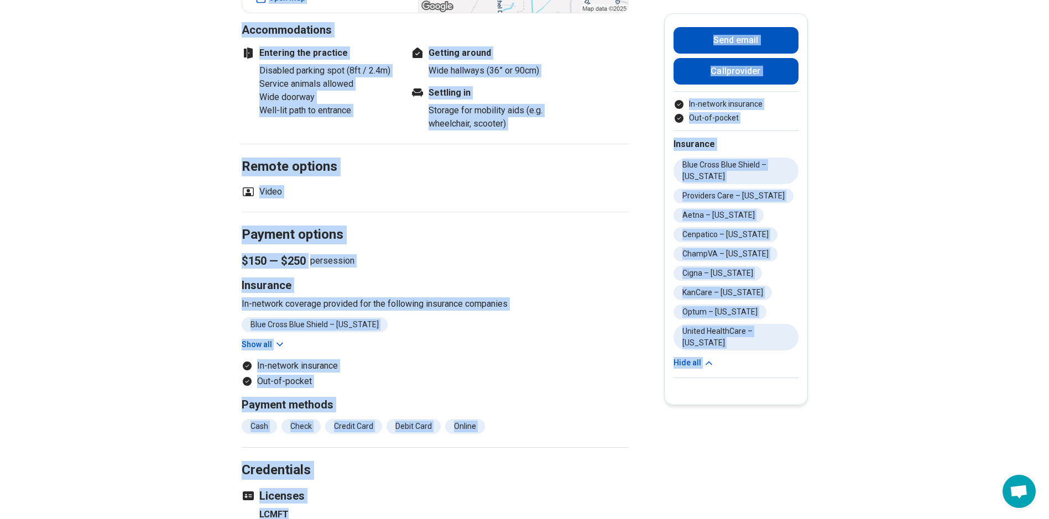
drag, startPoint x: 260, startPoint y: 26, endPoint x: 598, endPoint y: 512, distance: 592.3
click at [598, 512] on div "powered by Find a Therapist Mental Health Conditions [MEDICAL_DATA] Anxiety [ME…" at bounding box center [524, 163] width 1049 height 2100
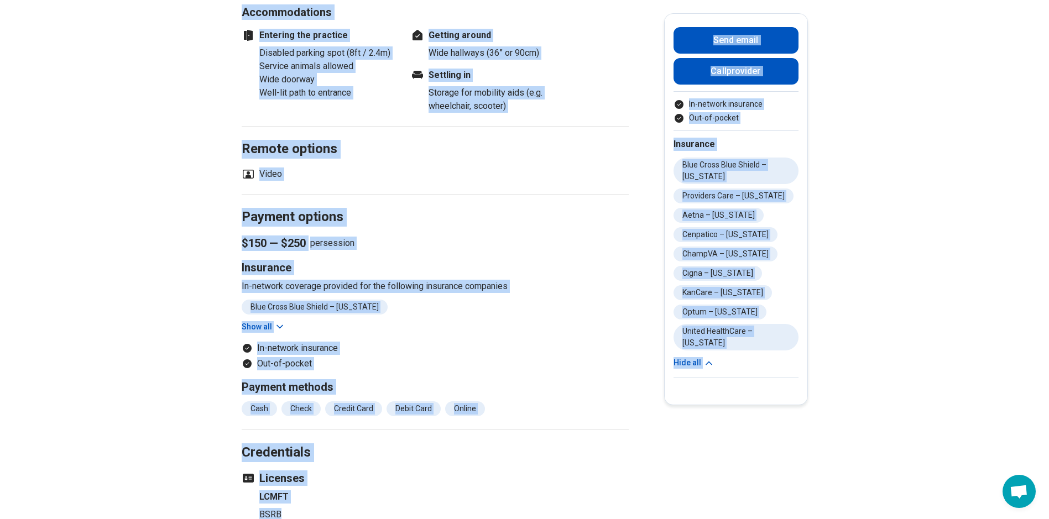
copy div "Learning Center Log In [PERSON_NAME] Licensed Marriage and Family Therapist (LM…"
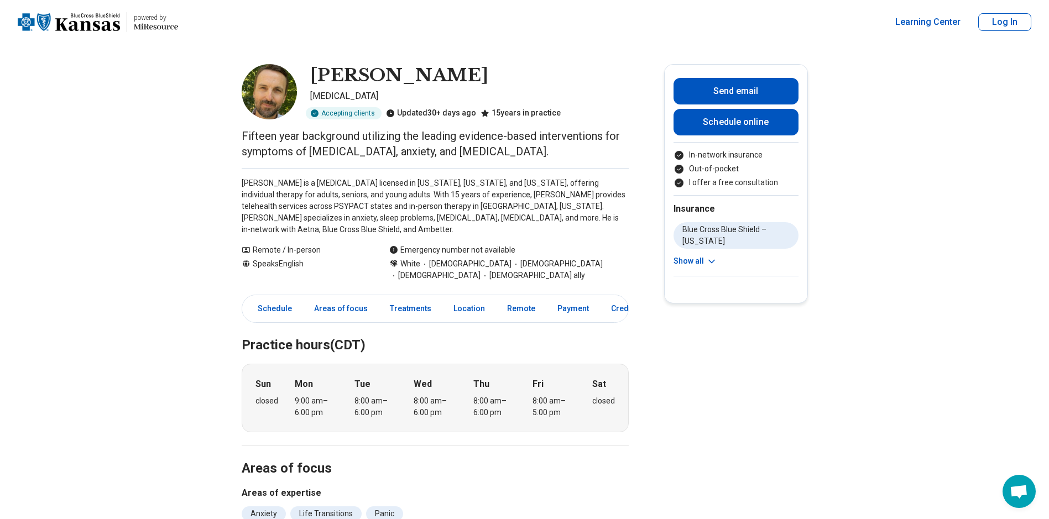
drag, startPoint x: 308, startPoint y: 59, endPoint x: 300, endPoint y: 232, distance: 173.3
drag, startPoint x: 300, startPoint y: 232, endPoint x: 246, endPoint y: 67, distance: 174.0
drag, startPoint x: 246, startPoint y: 67, endPoint x: 220, endPoint y: 64, distance: 26.1
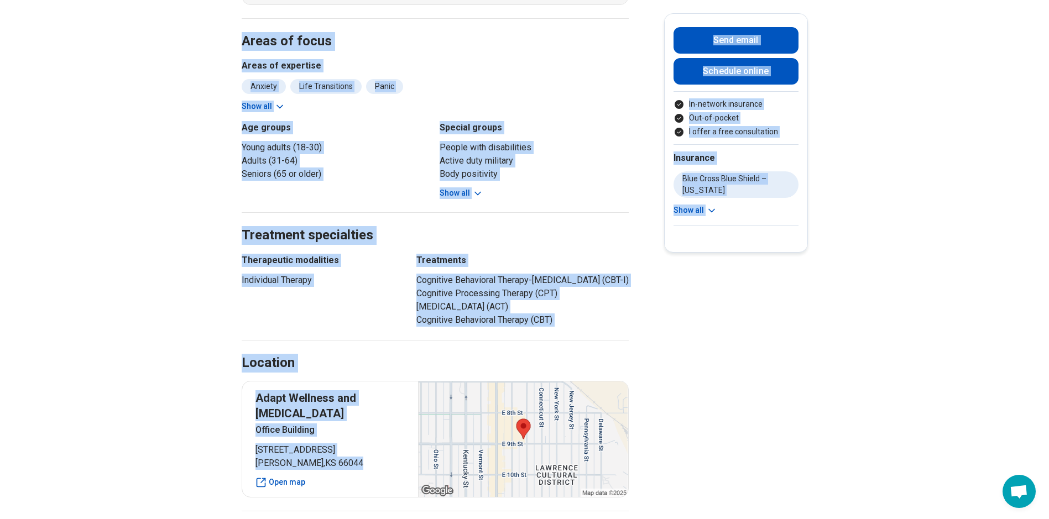
scroll to position [498, 0]
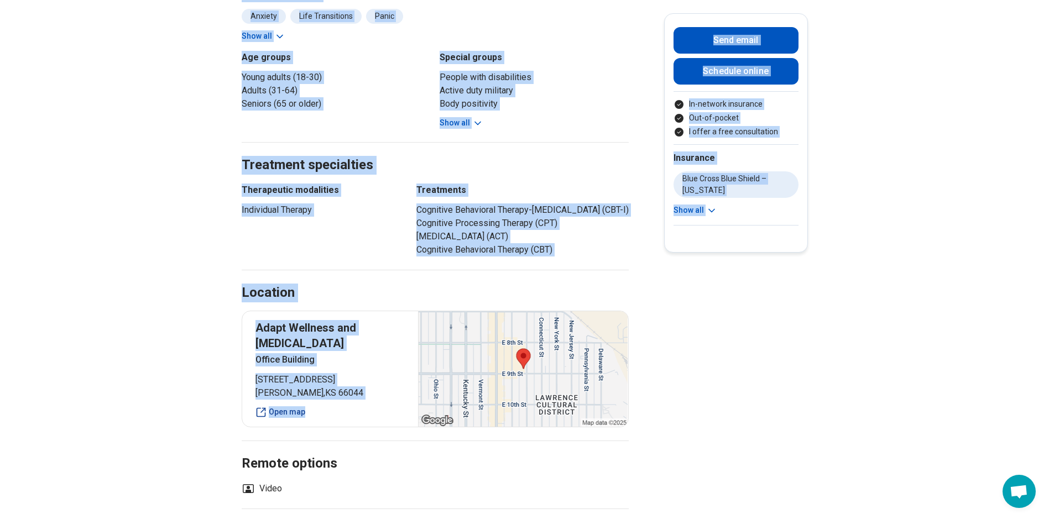
drag, startPoint x: 231, startPoint y: 76, endPoint x: 307, endPoint y: 399, distance: 332.4
click at [307, 399] on main "Noah Mosier Psychologist Accepting clients Updated 30+ days ago 15 years in pra…" at bounding box center [524, 325] width 1049 height 1557
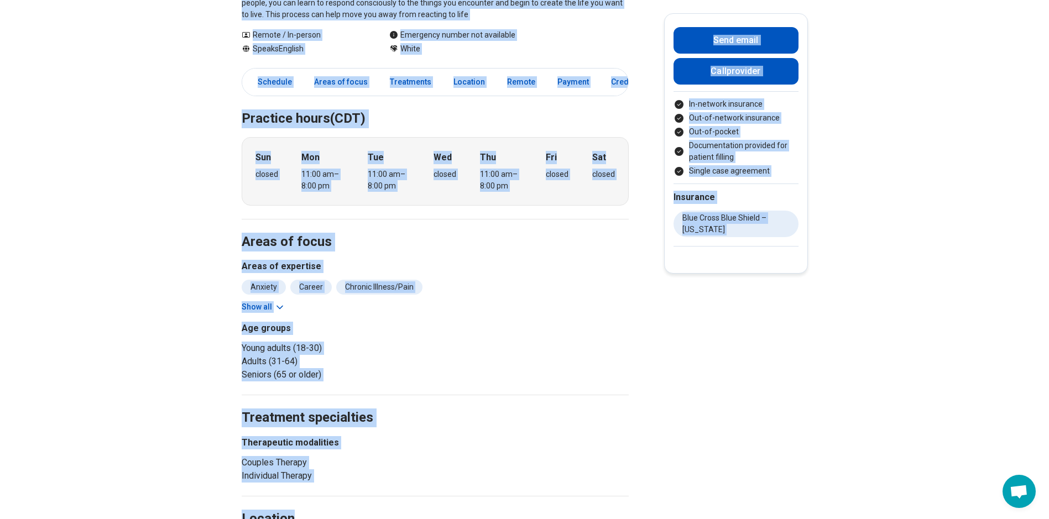
scroll to position [371, 0]
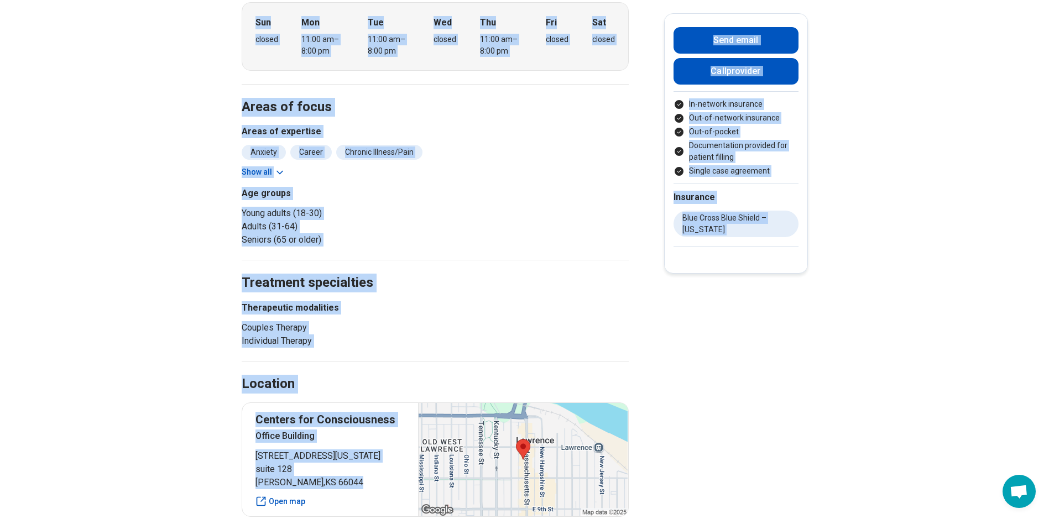
drag, startPoint x: 329, startPoint y: 45, endPoint x: 351, endPoint y: 484, distance: 440.2
click at [351, 484] on main "Barrie ([PERSON_NAME], PhD ( She/Her/Hers ) [MEDICAL_DATA] Accepting clients Up…" at bounding box center [524, 518] width 1049 height 1688
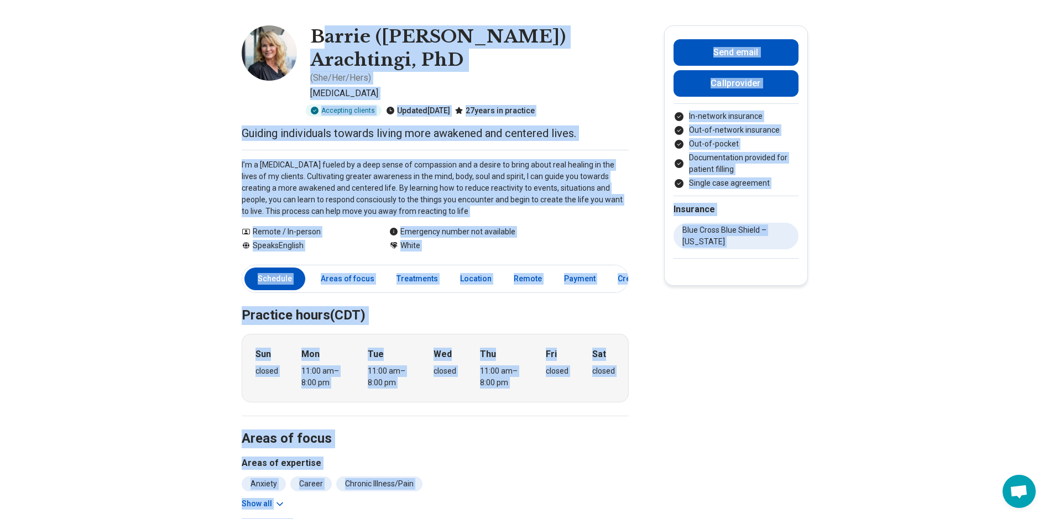
scroll to position [0, 0]
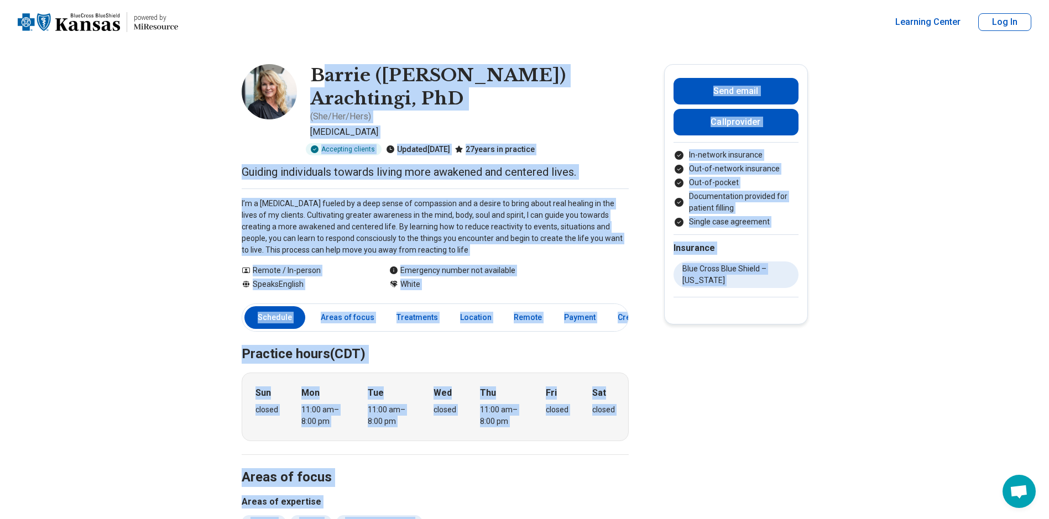
copy main "lorem (Ip. Dolors) Ametconsec, AdI ( Eli/Sed/Doei ) Temporincidi Utlaboree dolo…"
click at [330, 69] on h1 "Barrie ([PERSON_NAME]) Arachtingi, PhD" at bounding box center [469, 87] width 319 height 46
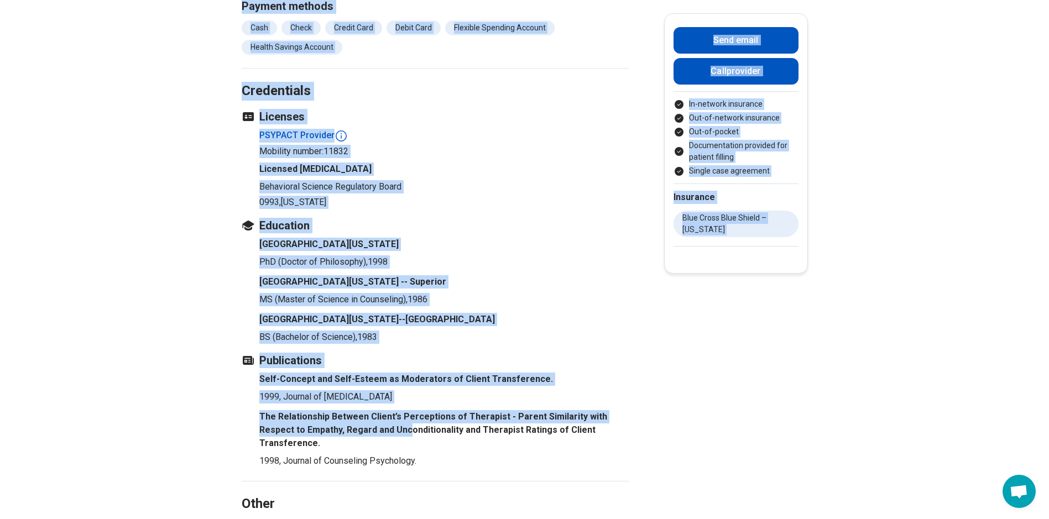
scroll to position [1200, 0]
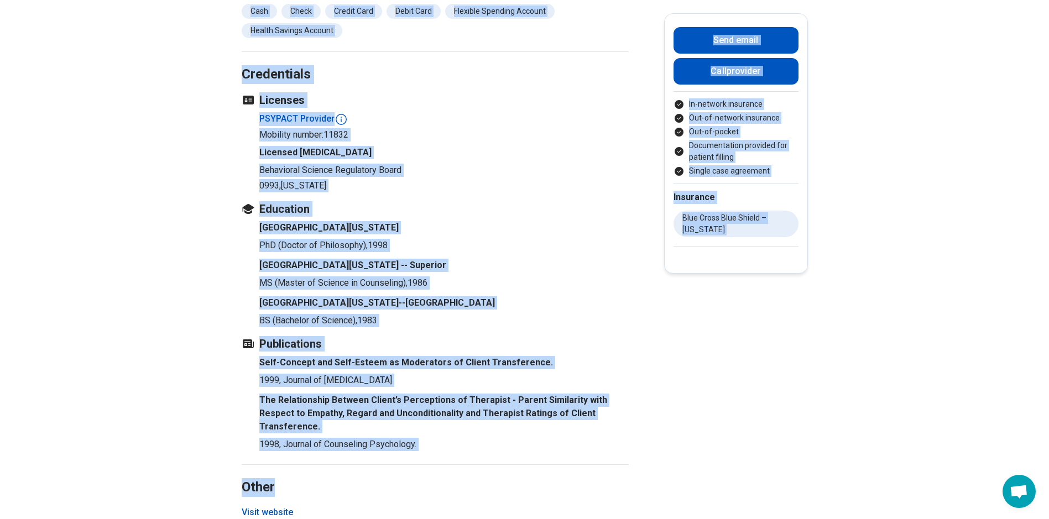
drag, startPoint x: 318, startPoint y: 62, endPoint x: 439, endPoint y: 455, distance: 410.7
copy main "Loremi (Do. Sitame) Consectetu, AdI ( Eli/Sed/Doei ) Temporincidi Utlaboree dol…"
